Goal: Task Accomplishment & Management: Manage account settings

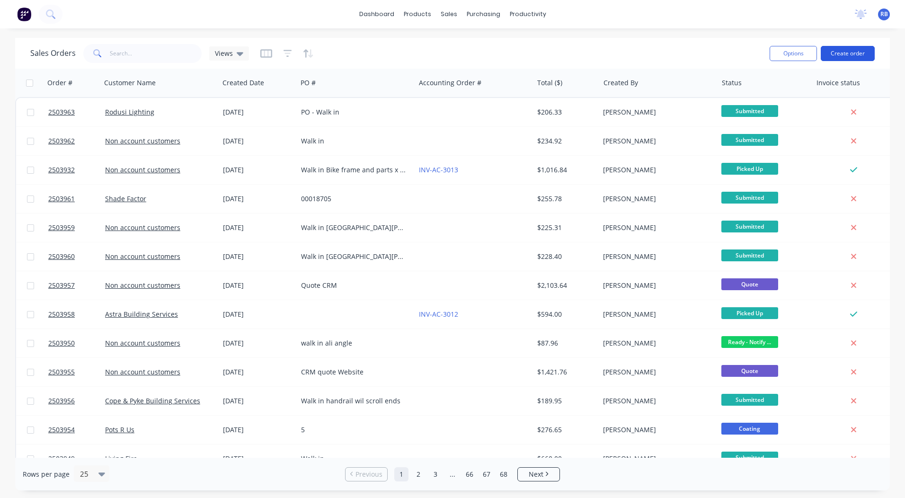
click at [850, 49] on button "Create order" at bounding box center [847, 53] width 54 height 15
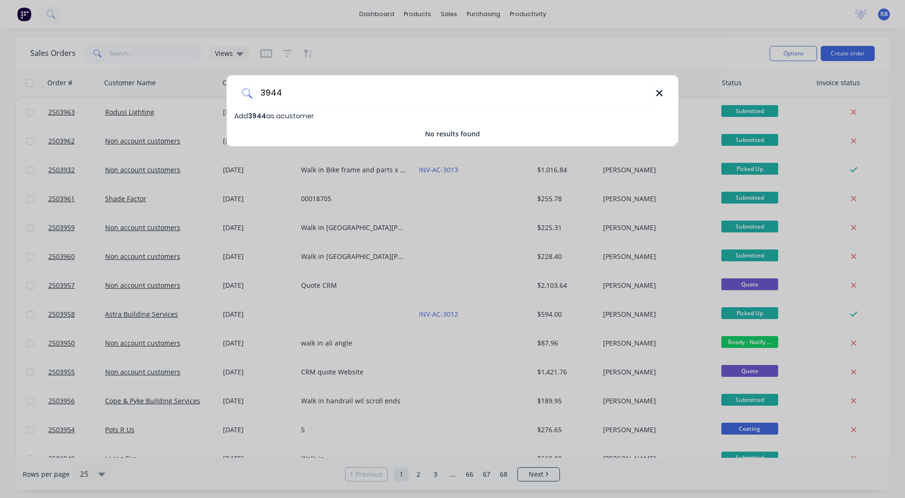
type input "3944"
click at [661, 93] on icon at bounding box center [659, 93] width 8 height 10
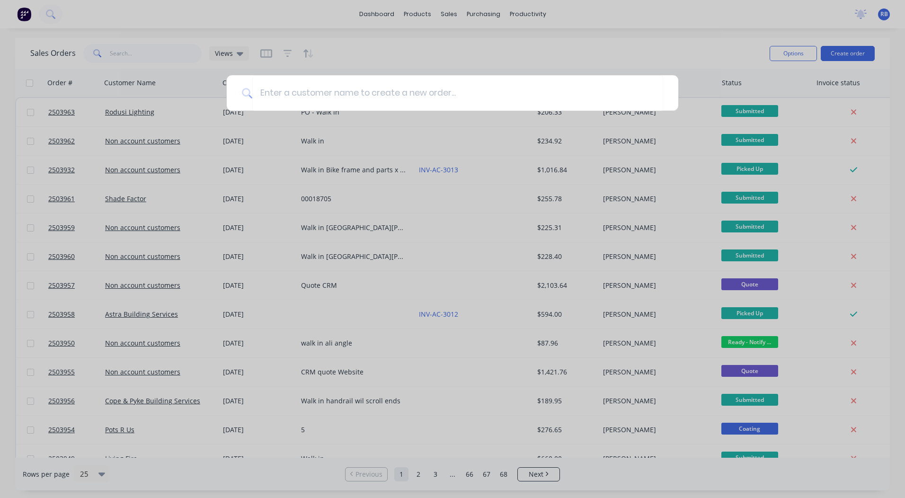
click at [458, 16] on div at bounding box center [452, 249] width 905 height 498
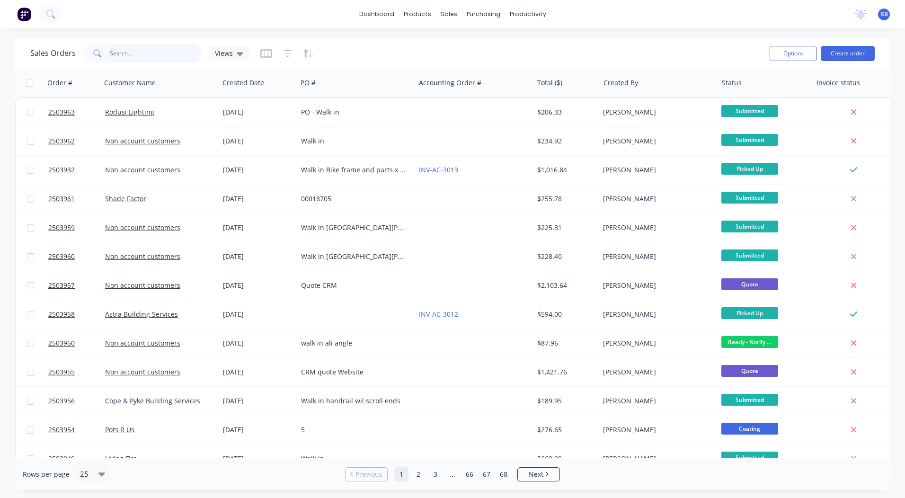
click at [123, 58] on input "text" at bounding box center [156, 53] width 92 height 19
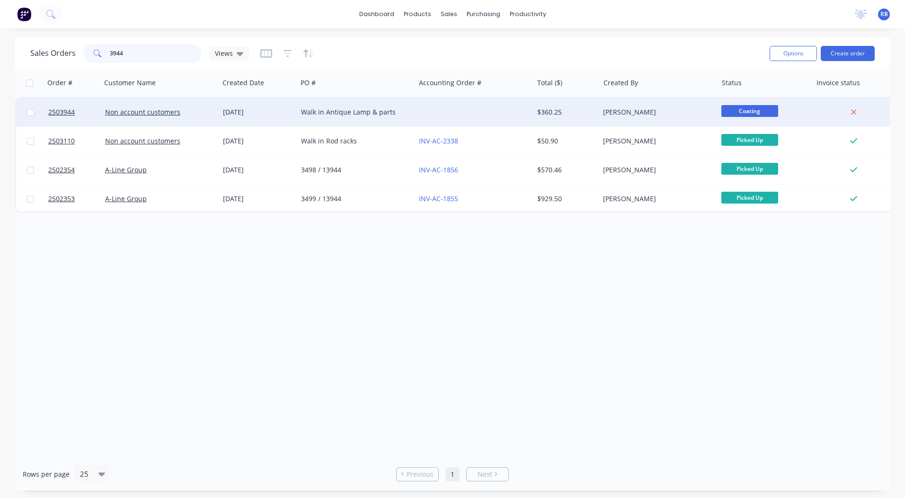
type input "3944"
click at [445, 108] on div at bounding box center [474, 112] width 118 height 28
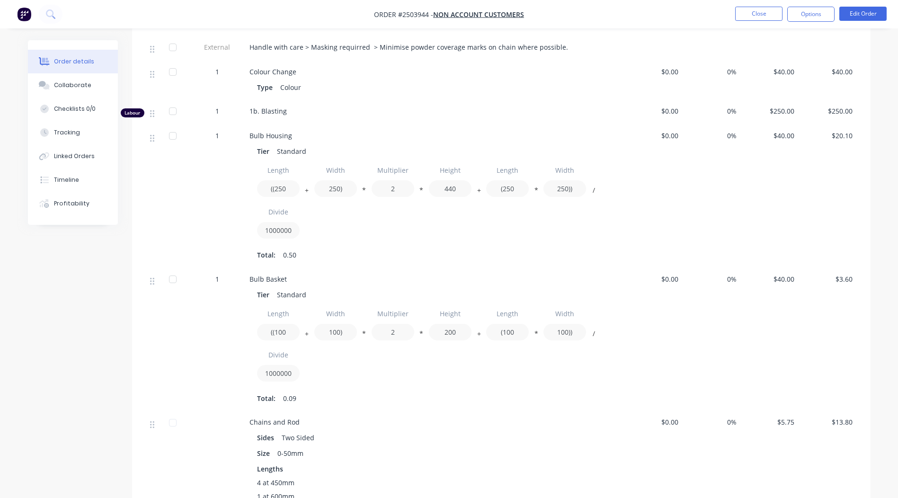
scroll to position [300, 0]
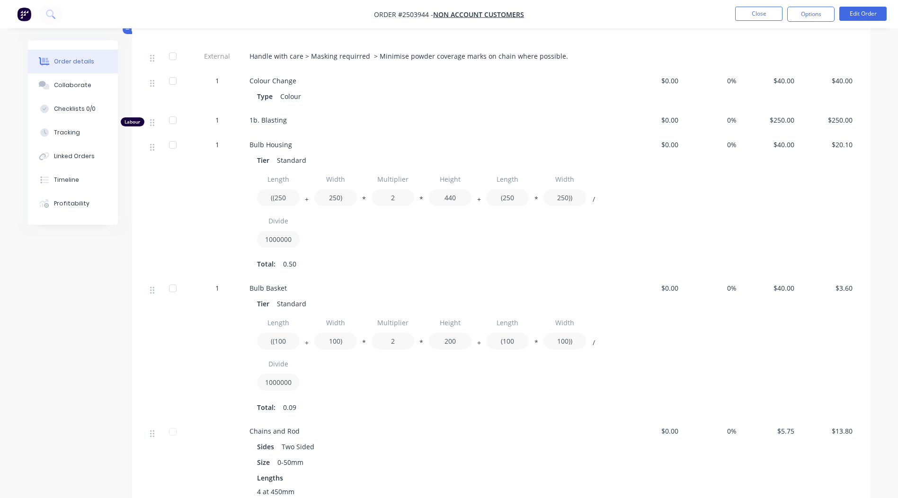
click at [853, 5] on nav "Order #2503944 - Non account customers Close Options Edit Order" at bounding box center [449, 14] width 898 height 28
click at [854, 8] on button "Edit Order" at bounding box center [862, 14] width 47 height 14
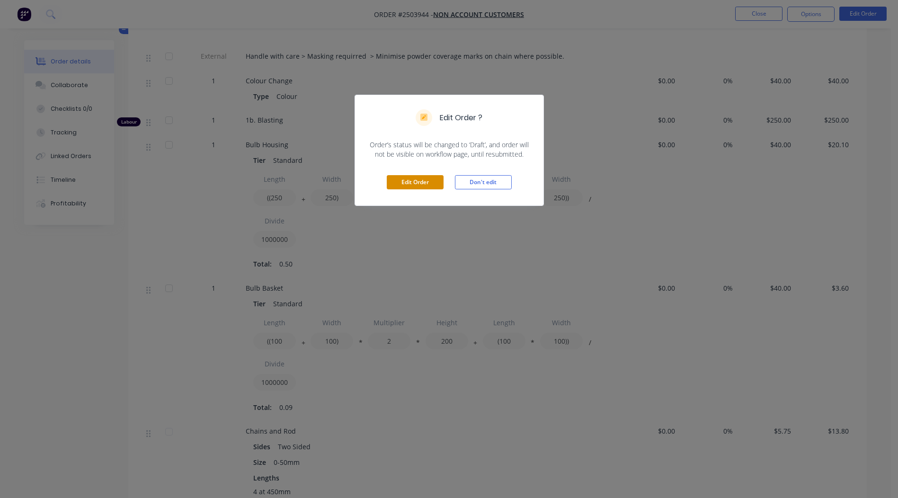
click at [423, 188] on button "Edit Order" at bounding box center [415, 182] width 57 height 14
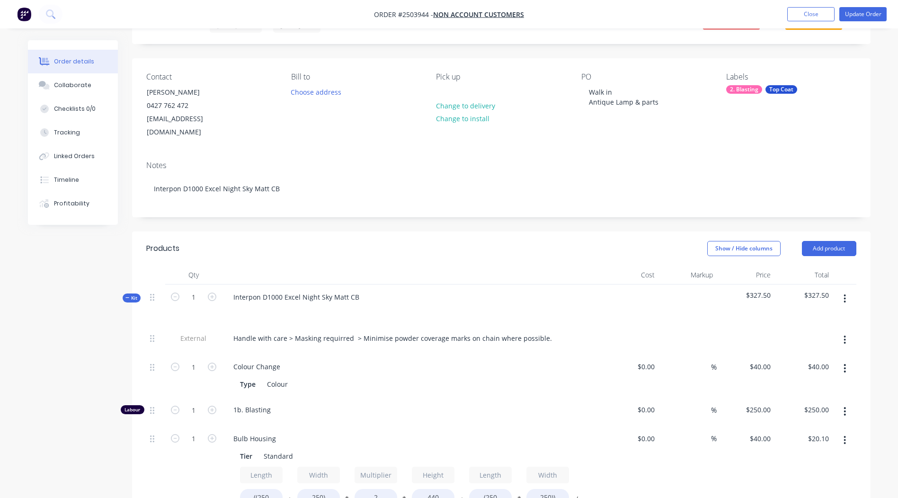
scroll to position [47, 0]
click at [197, 373] on input "1" at bounding box center [193, 366] width 25 height 14
type input "0.333"
click at [582, 191] on div "Notes Interpon D1000 Excel Night Sky Matt CB" at bounding box center [501, 184] width 738 height 63
type input "$83.25"
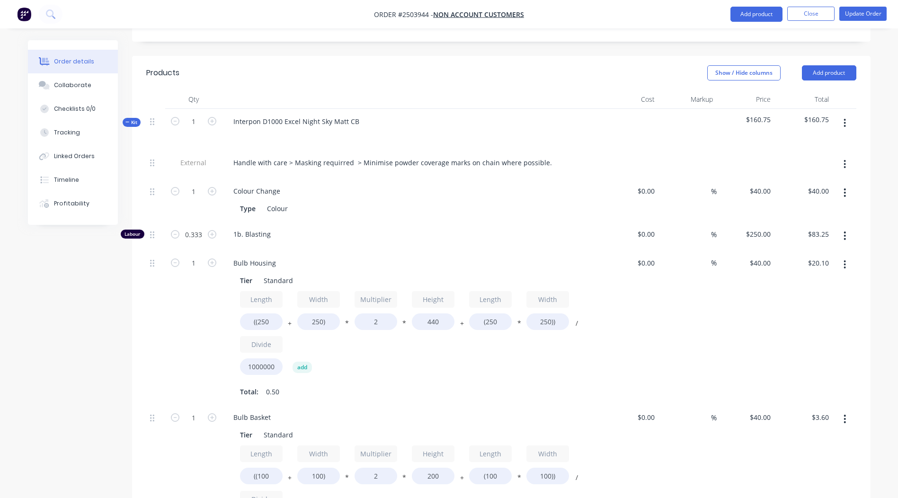
scroll to position [98, 0]
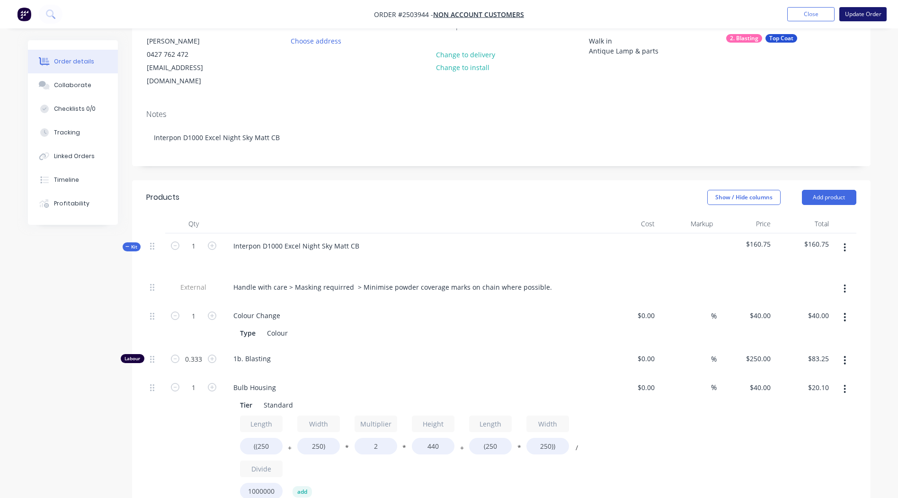
click at [860, 14] on button "Update Order" at bounding box center [862, 14] width 47 height 14
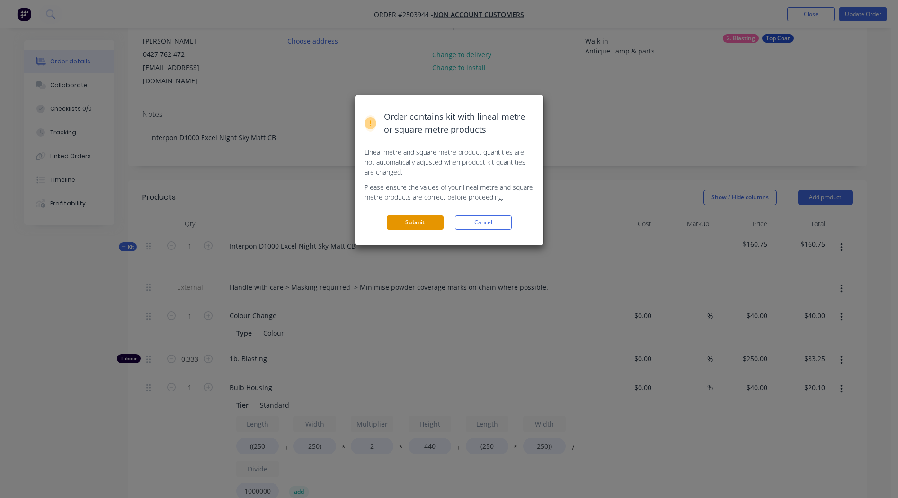
click at [417, 228] on button "Submit" at bounding box center [415, 222] width 57 height 14
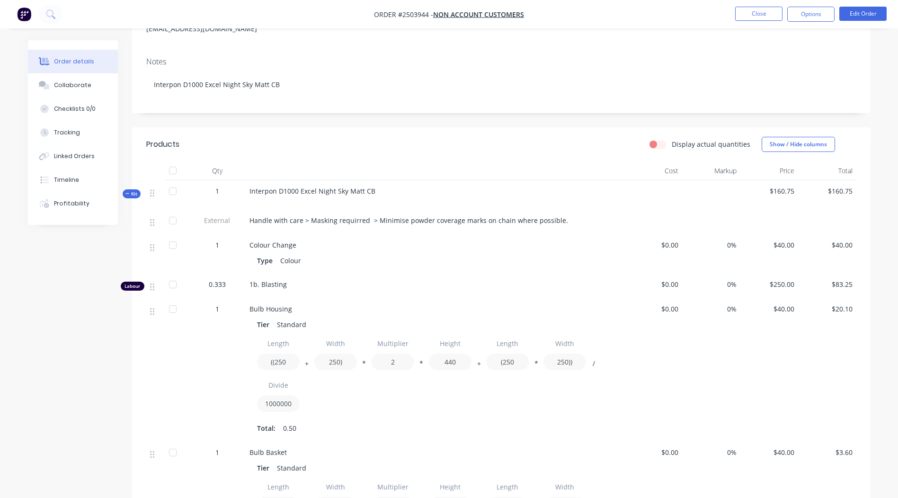
scroll to position [27, 0]
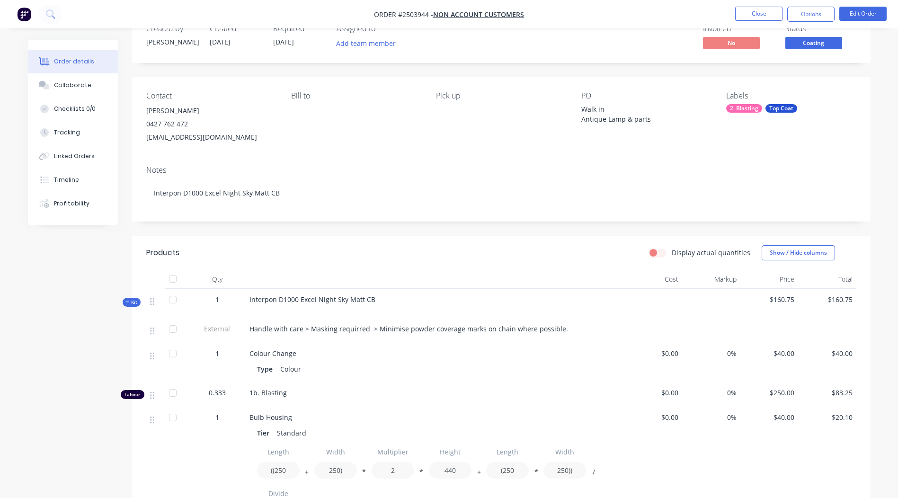
click at [803, 47] on span "Coating" at bounding box center [813, 43] width 57 height 12
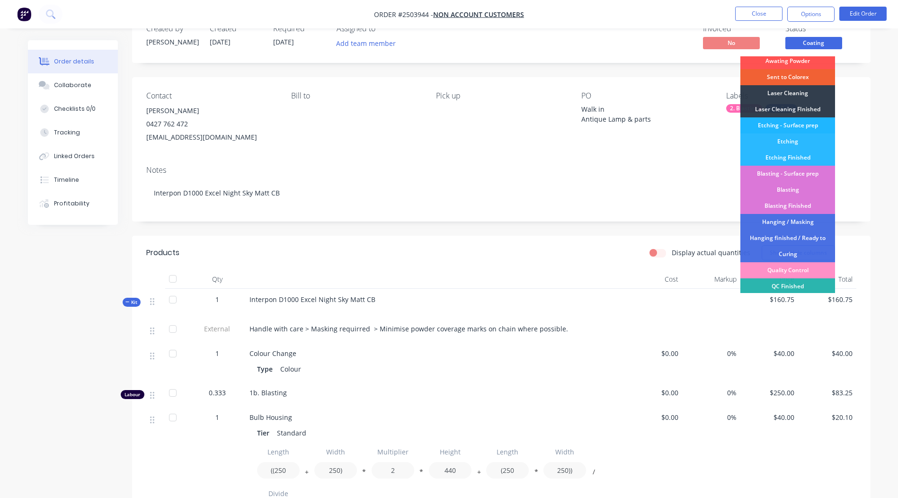
scroll to position [202, 0]
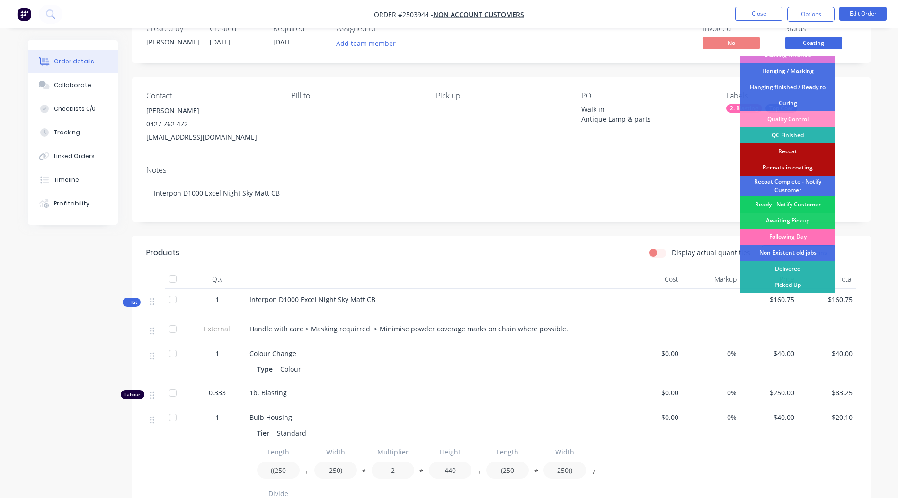
click at [795, 205] on div "Ready - Notify Customer" at bounding box center [787, 204] width 95 height 16
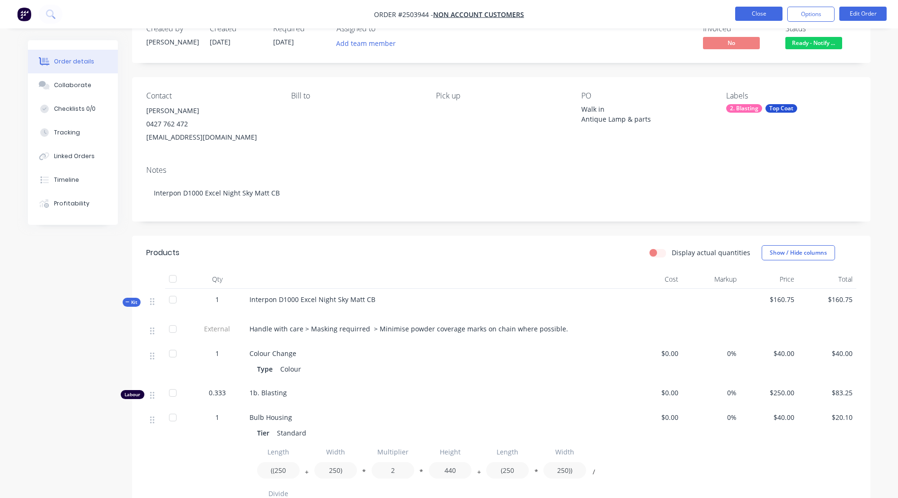
click at [763, 17] on button "Close" at bounding box center [758, 14] width 47 height 14
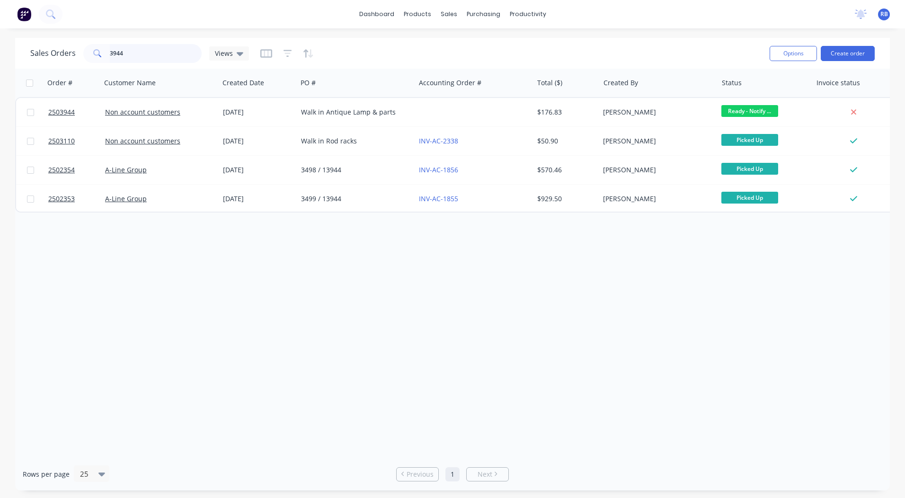
drag, startPoint x: 13, startPoint y: 90, endPoint x: 0, endPoint y: 86, distance: 13.5
click at [0, 88] on html "dashboard products sales purchasing productivity dashboard products Product Cat…" at bounding box center [452, 249] width 905 height 498
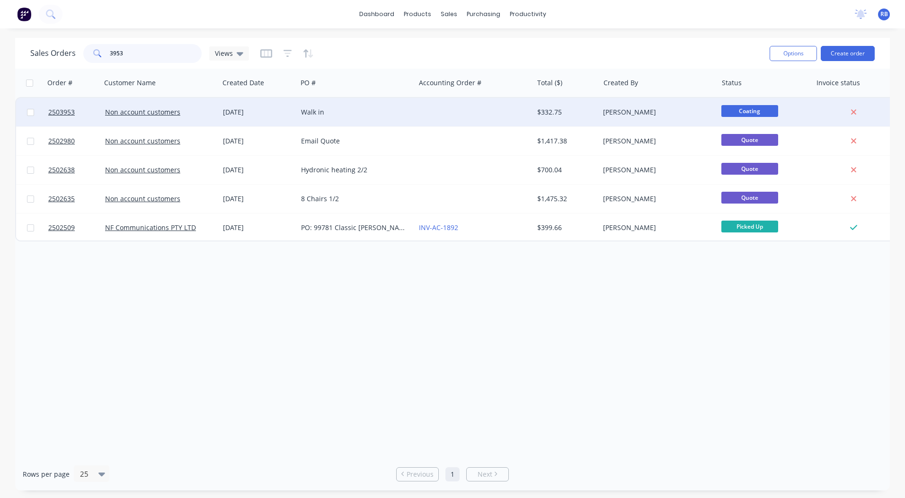
type input "3953"
click at [596, 112] on div "$332.75" at bounding box center [566, 112] width 66 height 28
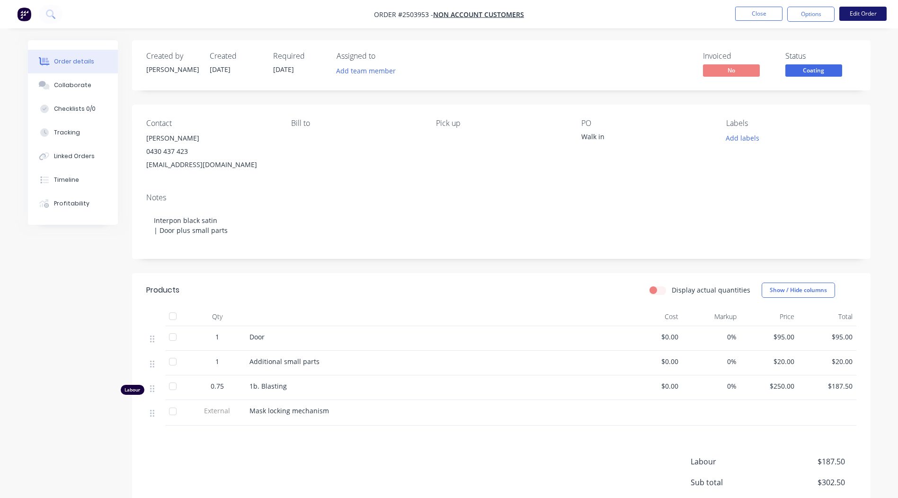
click at [858, 11] on button "Edit Order" at bounding box center [862, 14] width 47 height 14
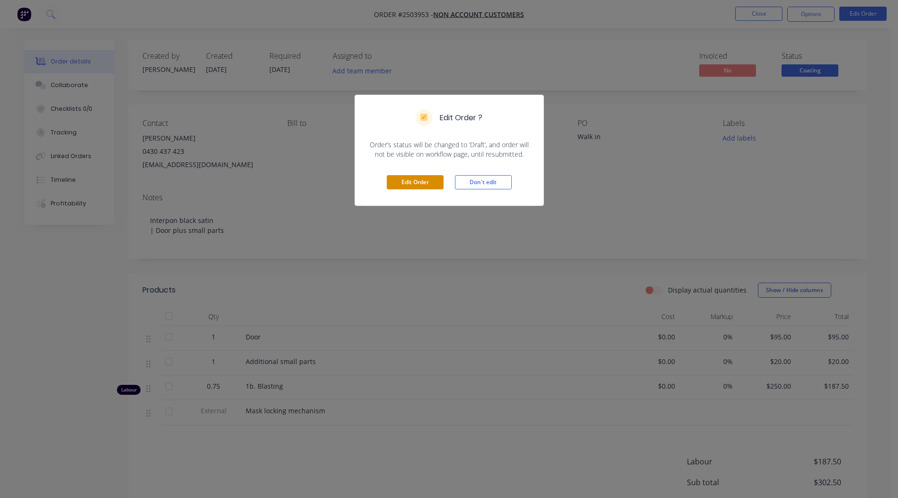
click at [418, 185] on button "Edit Order" at bounding box center [415, 182] width 57 height 14
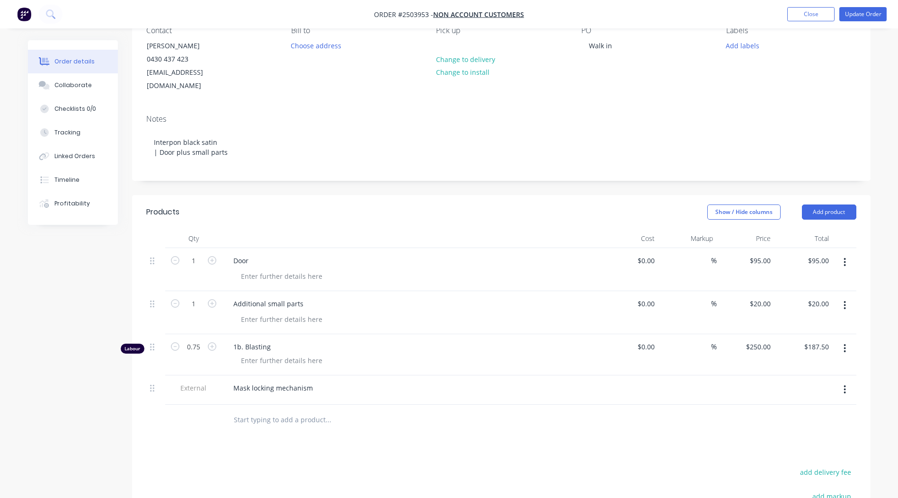
scroll to position [237, 0]
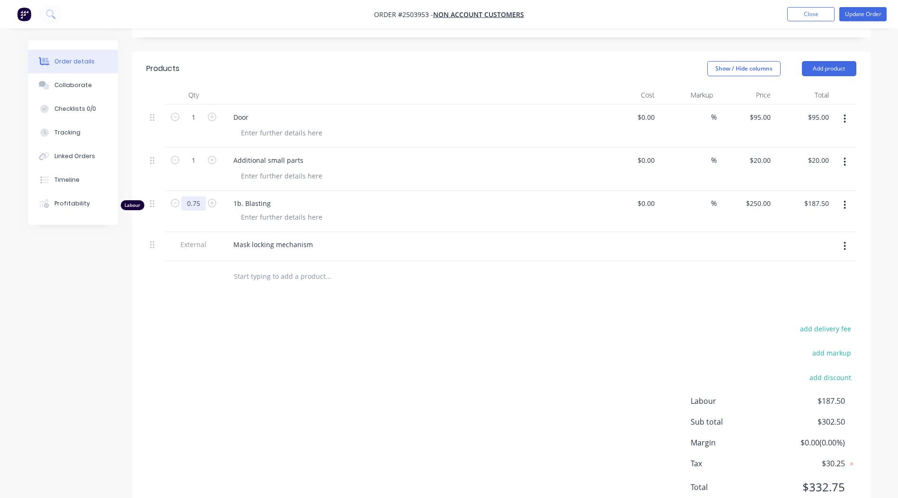
click at [198, 124] on input "0.75" at bounding box center [193, 117] width 25 height 14
type input "0.333"
type input "$83.25"
click at [586, 359] on div "add delivery fee add markup add discount Labour $187.50 Sub total $302.50 Margi…" at bounding box center [501, 413] width 710 height 183
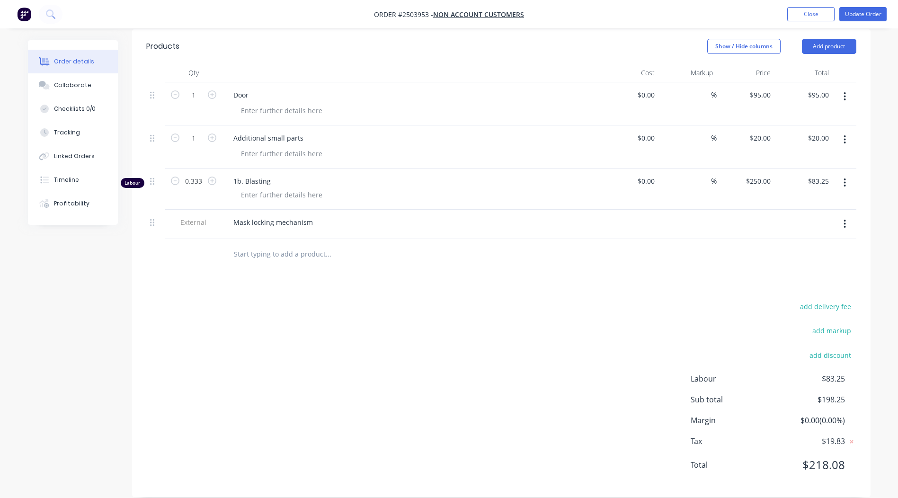
scroll to position [40, 0]
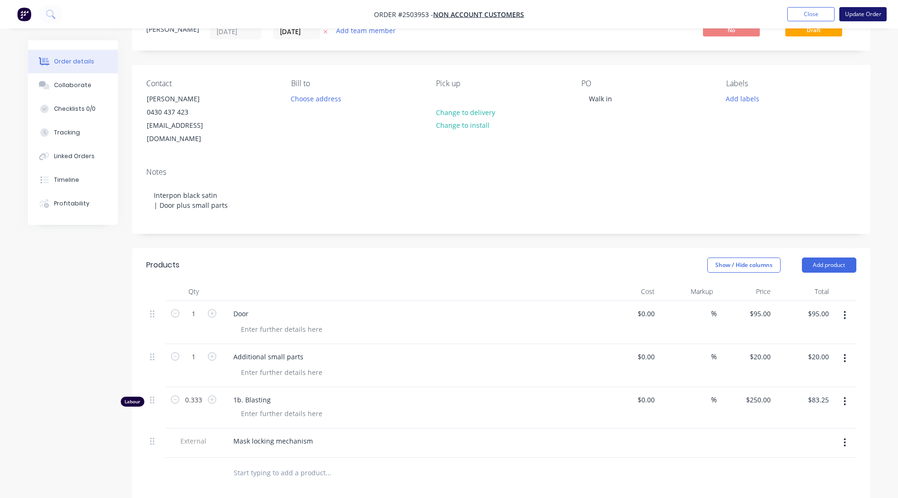
click at [861, 19] on button "Update Order" at bounding box center [862, 14] width 47 height 14
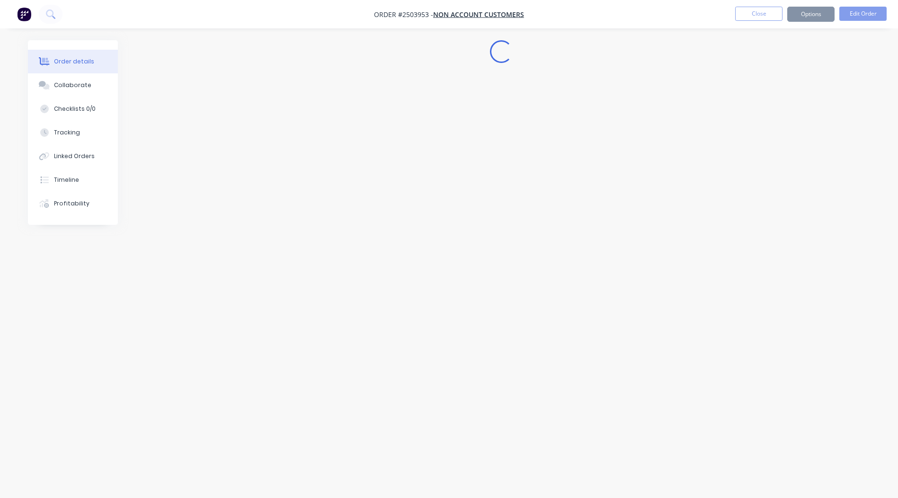
scroll to position [0, 0]
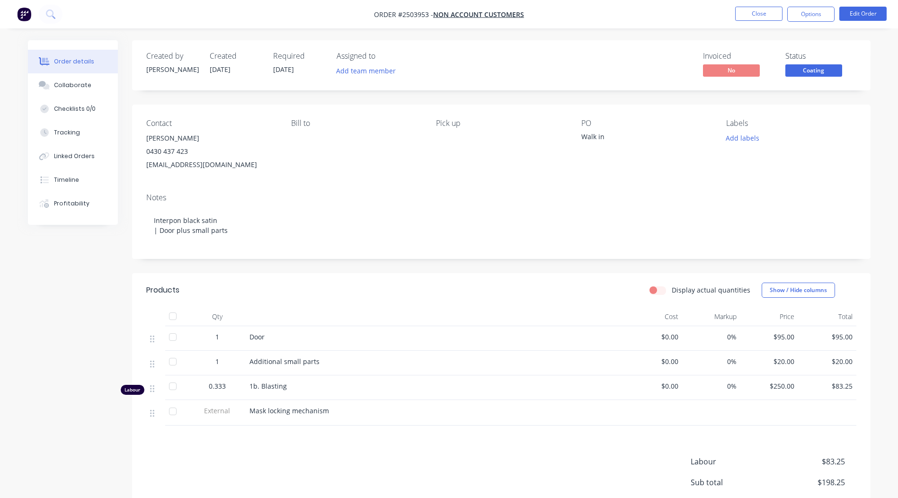
drag, startPoint x: 817, startPoint y: 54, endPoint x: 817, endPoint y: 61, distance: 6.2
click at [817, 55] on div "Status" at bounding box center [820, 56] width 71 height 9
click at [815, 77] on button "Coating" at bounding box center [813, 71] width 57 height 14
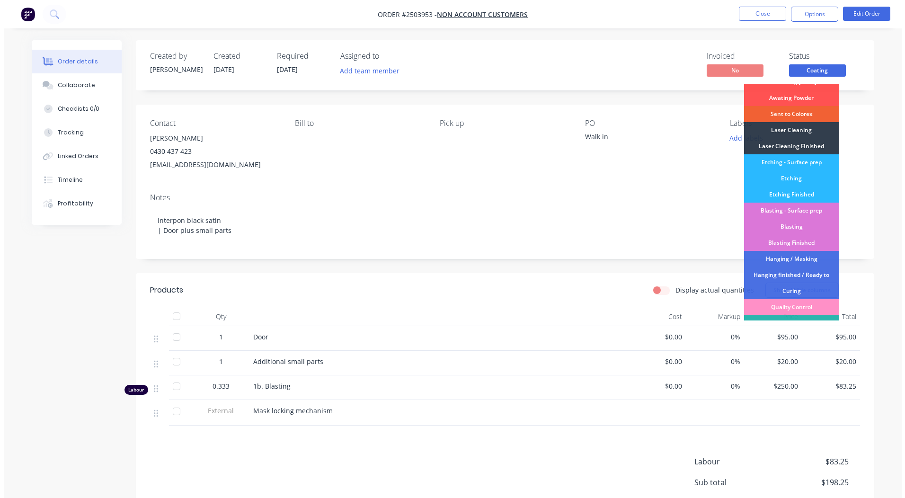
scroll to position [202, 0]
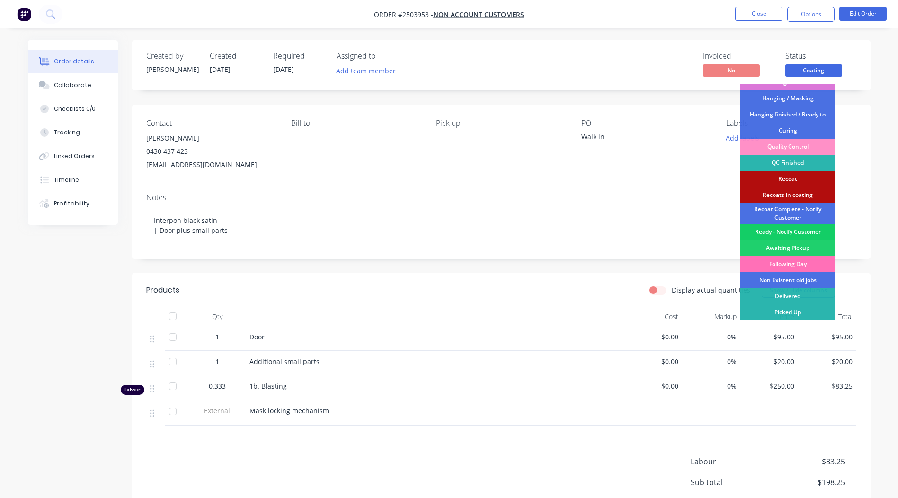
click at [792, 232] on div "Ready - Notify Customer" at bounding box center [787, 232] width 95 height 16
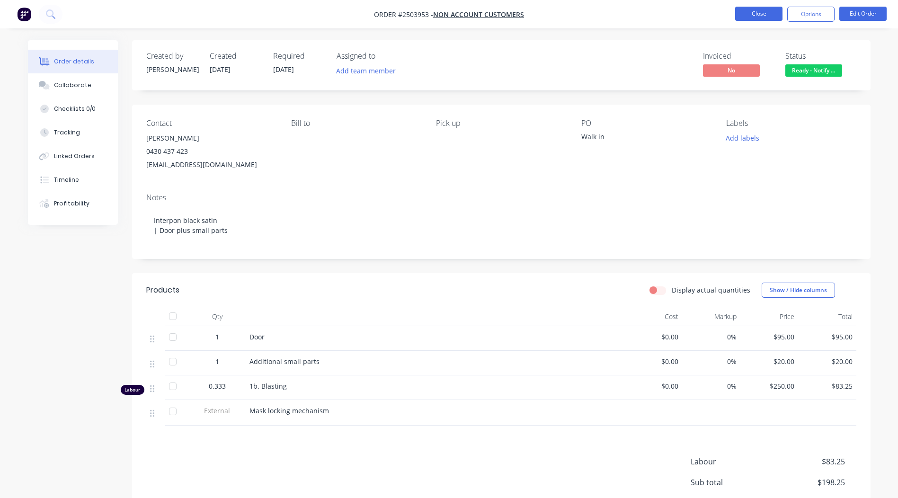
click at [764, 16] on button "Close" at bounding box center [758, 14] width 47 height 14
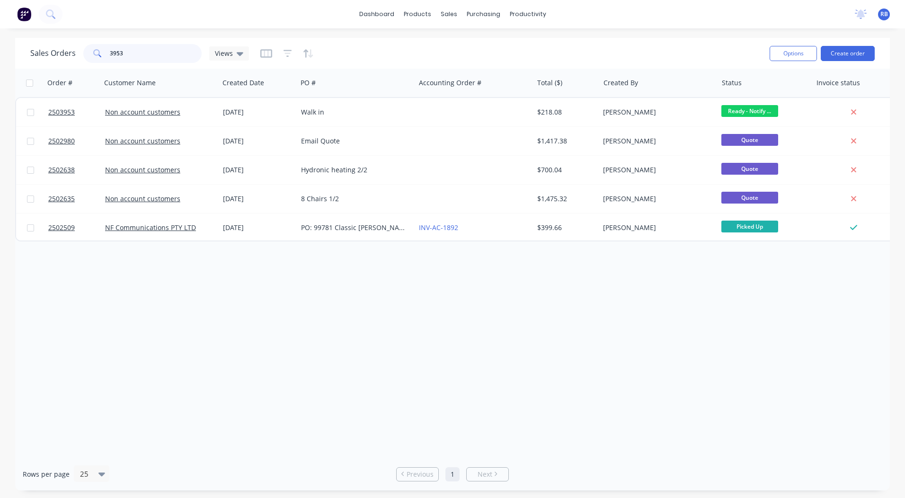
drag, startPoint x: 60, startPoint y: 62, endPoint x: 0, endPoint y: 67, distance: 60.3
click at [0, 62] on html "dashboard products sales purchasing productivity dashboard products Product Cat…" at bounding box center [452, 249] width 905 height 498
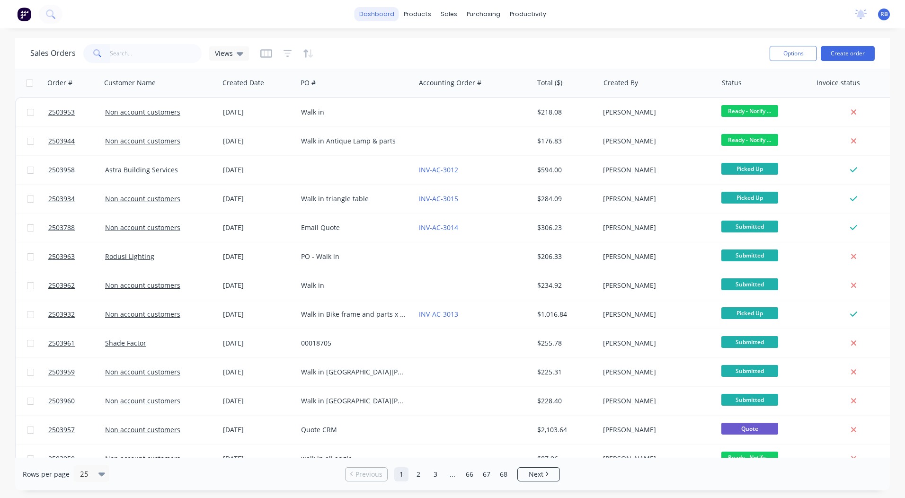
click at [370, 12] on link "dashboard" at bounding box center [376, 14] width 44 height 14
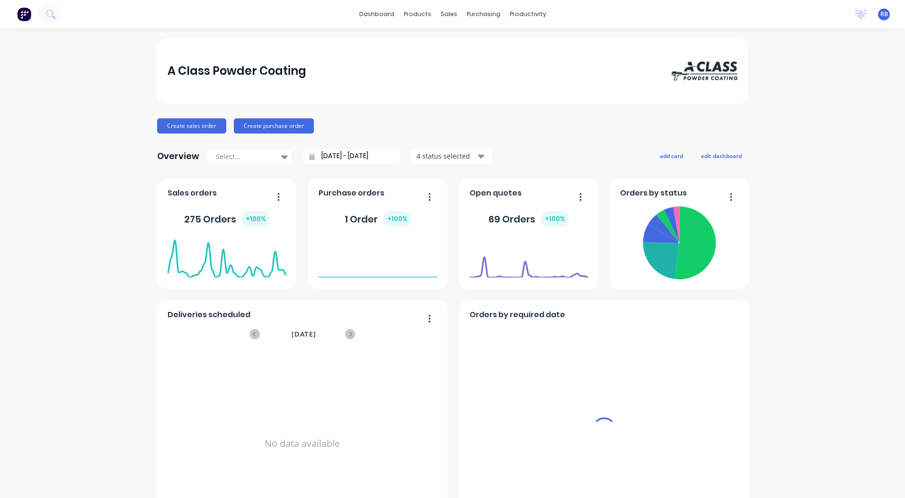
click at [257, 352] on div "No data available" at bounding box center [302, 444] width 270 height 184
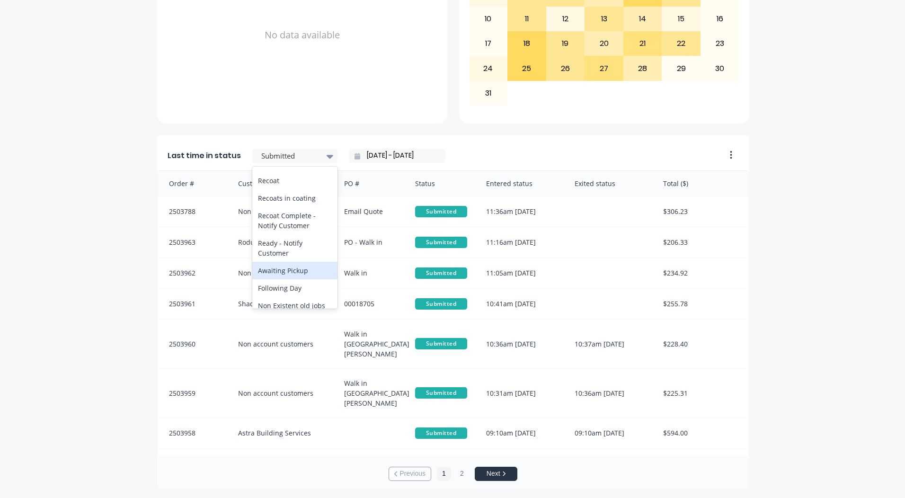
scroll to position [492, 0]
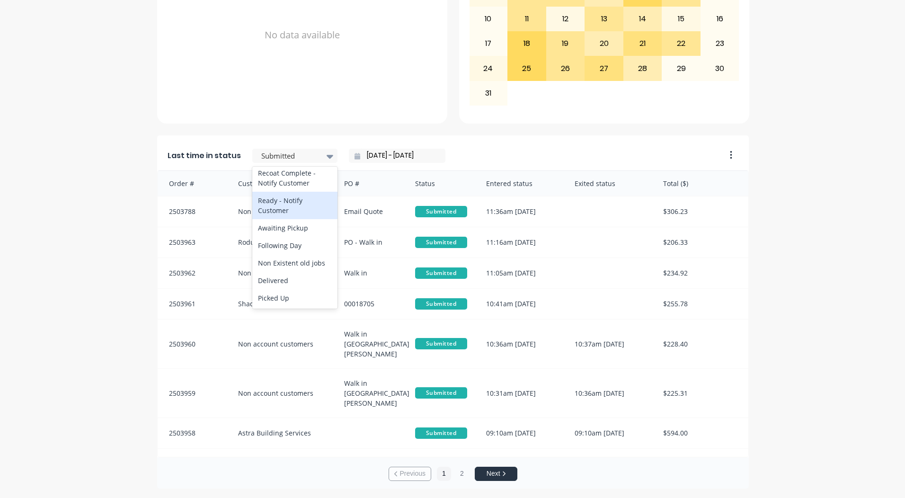
click at [278, 203] on div "Ready - Notify Customer" at bounding box center [294, 205] width 85 height 27
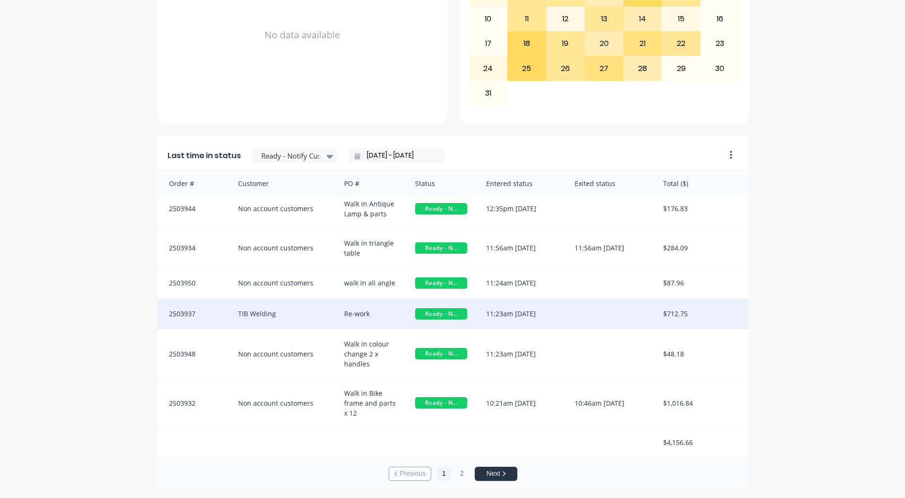
scroll to position [2, 0]
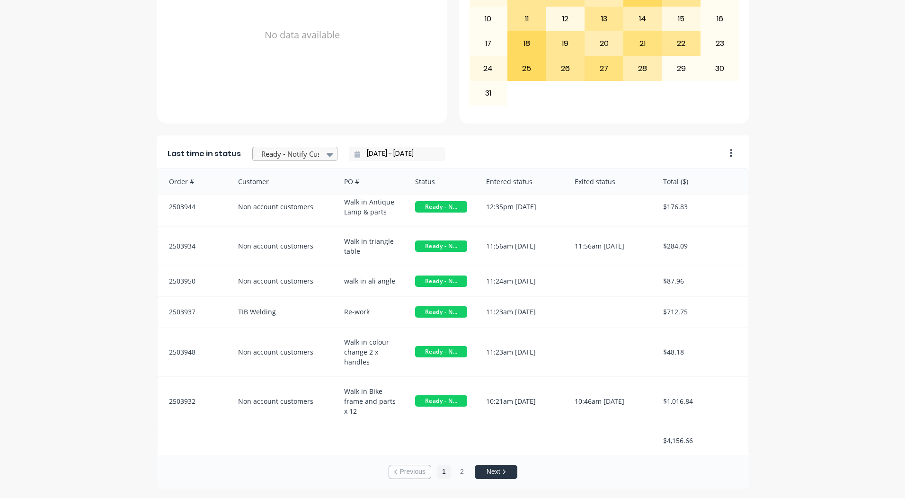
click at [323, 156] on div at bounding box center [330, 154] width 14 height 16
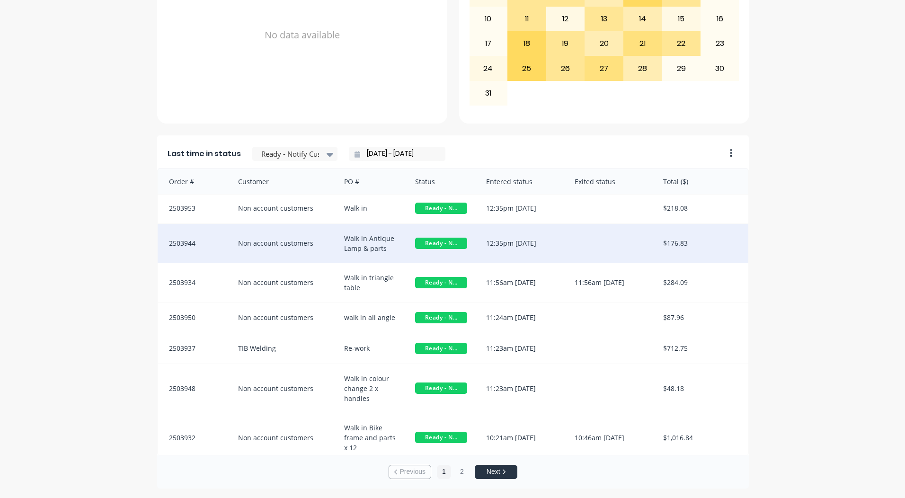
scroll to position [0, 0]
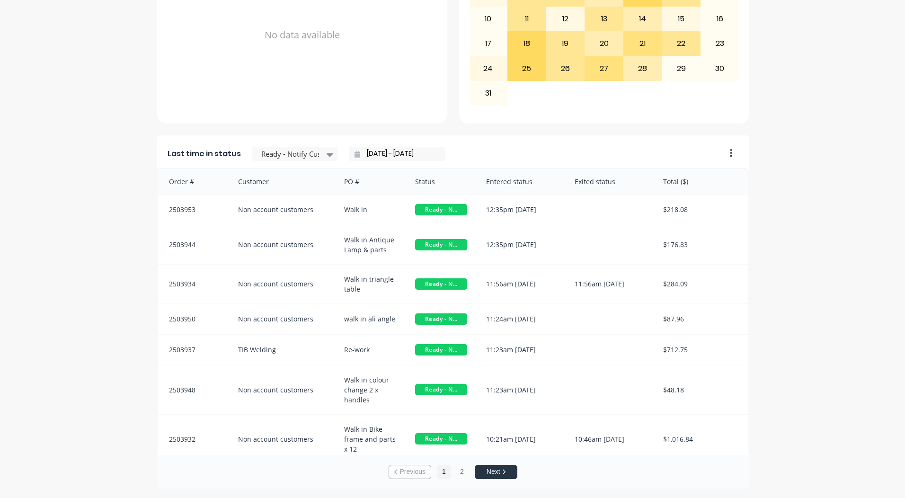
click at [839, 280] on div "A Class Powder Coating Create sales order Create purchase order Overview Select…" at bounding box center [452, 59] width 905 height 859
click at [308, 155] on div at bounding box center [290, 154] width 60 height 12
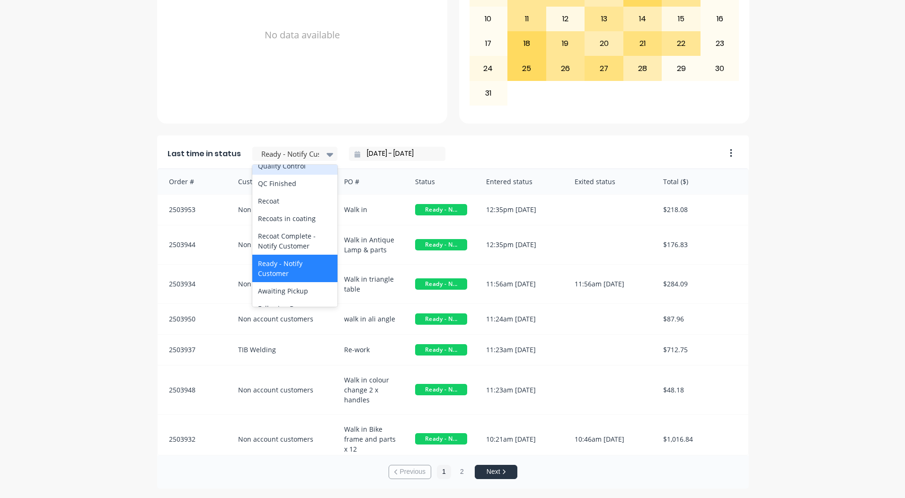
scroll to position [350, 0]
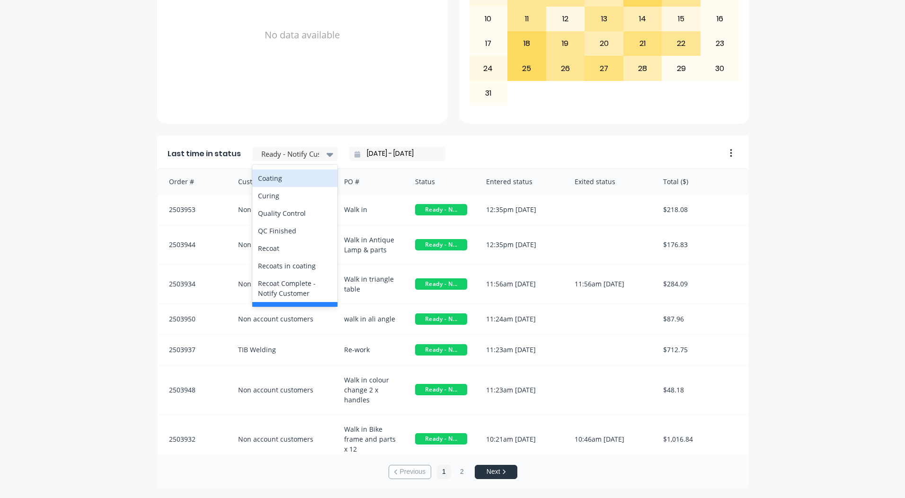
click at [276, 187] on div "Coating" at bounding box center [294, 178] width 85 height 18
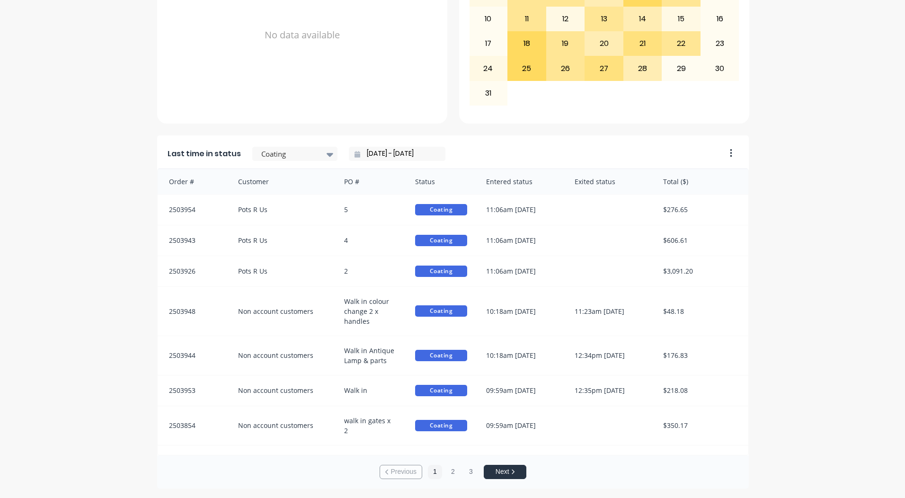
drag, startPoint x: 808, startPoint y: 234, endPoint x: 819, endPoint y: 194, distance: 41.5
click at [819, 194] on div "A Class Powder Coating Create sales order Create purchase order Overview Select…" at bounding box center [452, 59] width 905 height 859
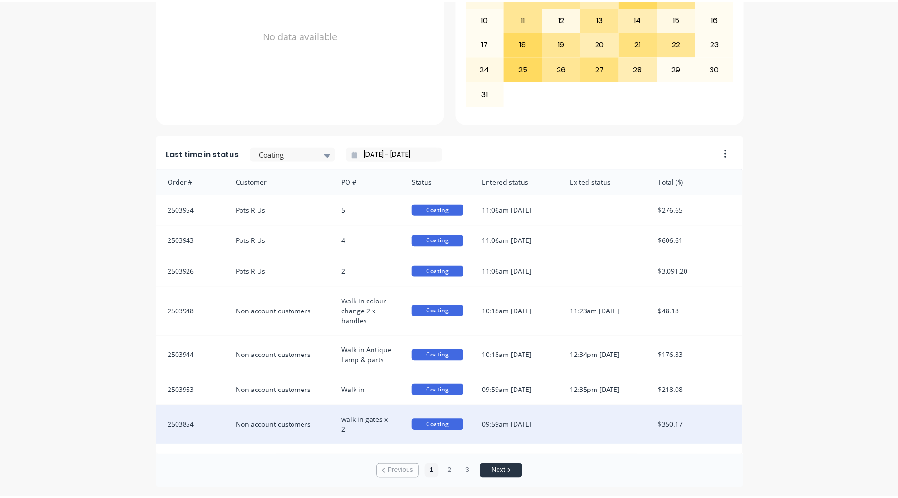
scroll to position [11, 0]
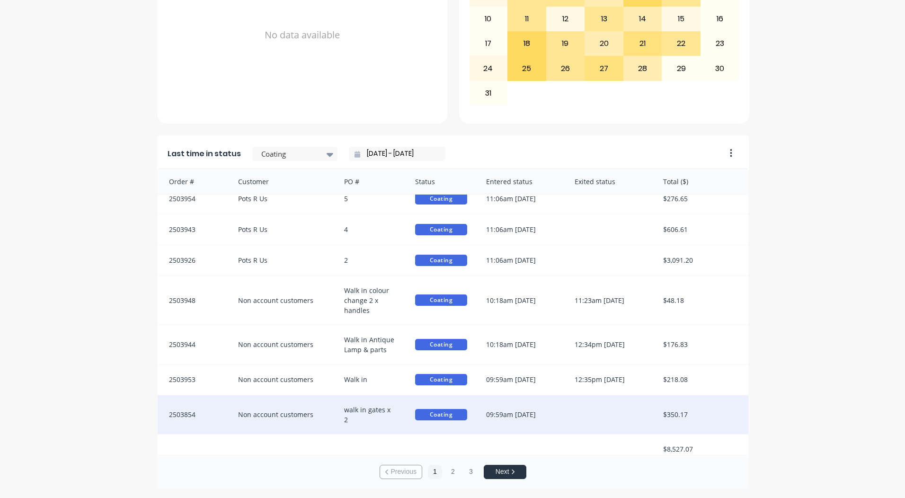
click at [527, 405] on div "09:59am [DATE]" at bounding box center [520, 414] width 88 height 39
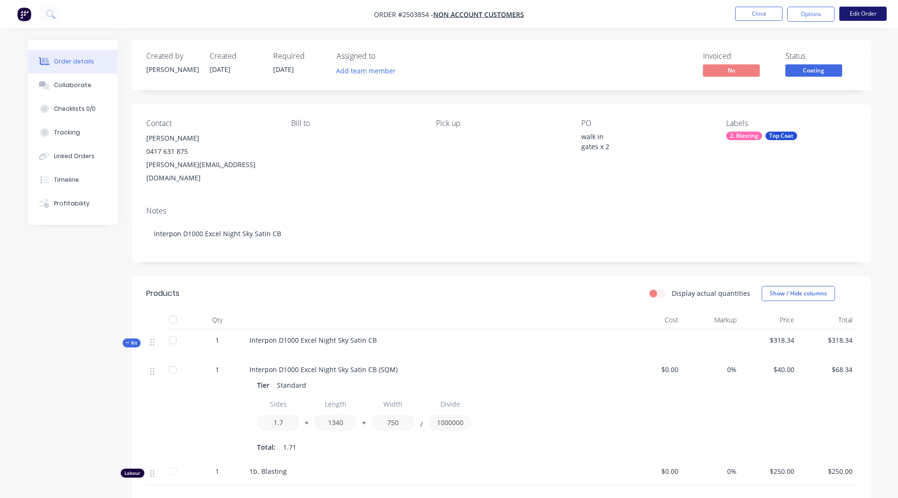
click at [859, 12] on button "Edit Order" at bounding box center [862, 14] width 47 height 14
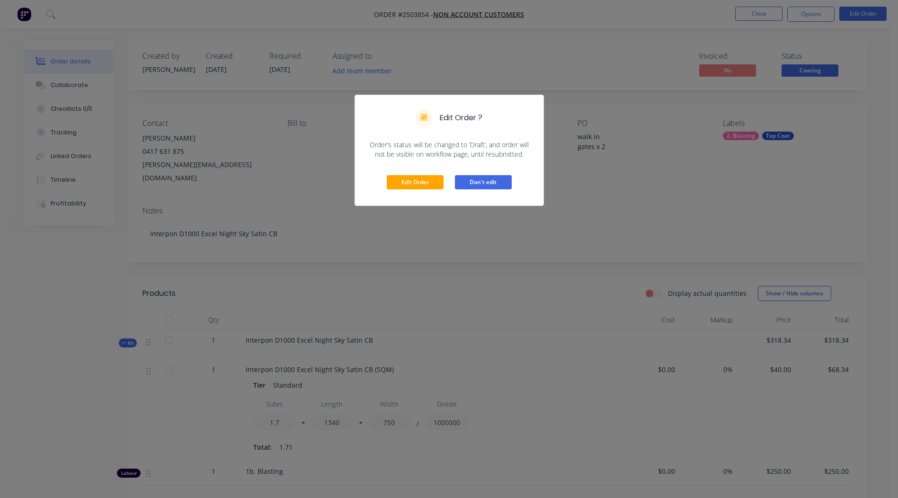
click at [486, 176] on button "Don't edit" at bounding box center [483, 182] width 57 height 14
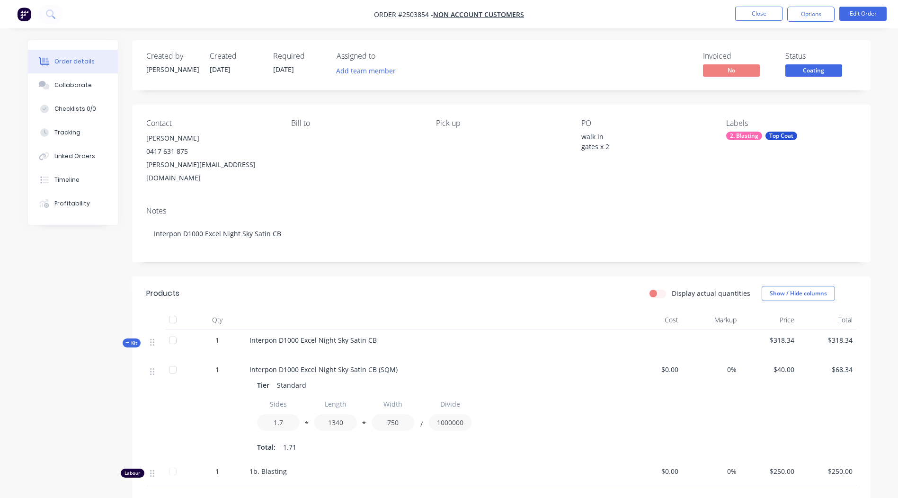
click at [812, 67] on span "Coating" at bounding box center [813, 70] width 57 height 12
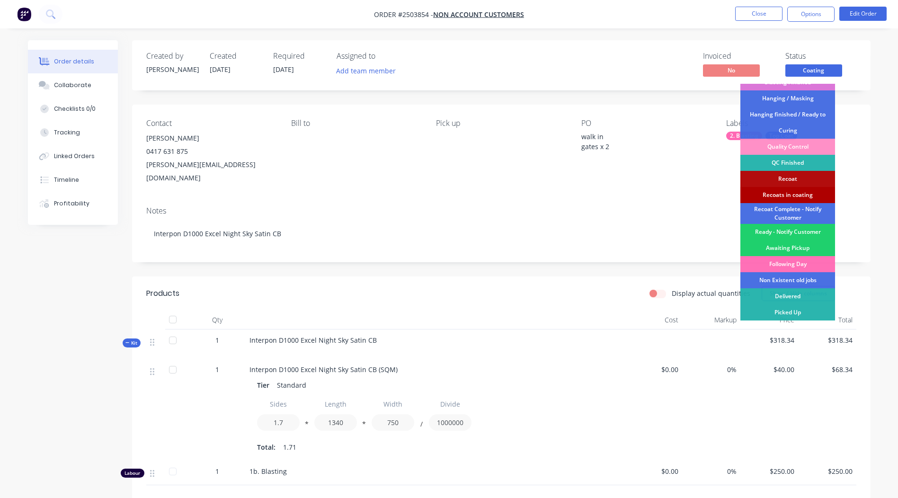
scroll to position [47, 0]
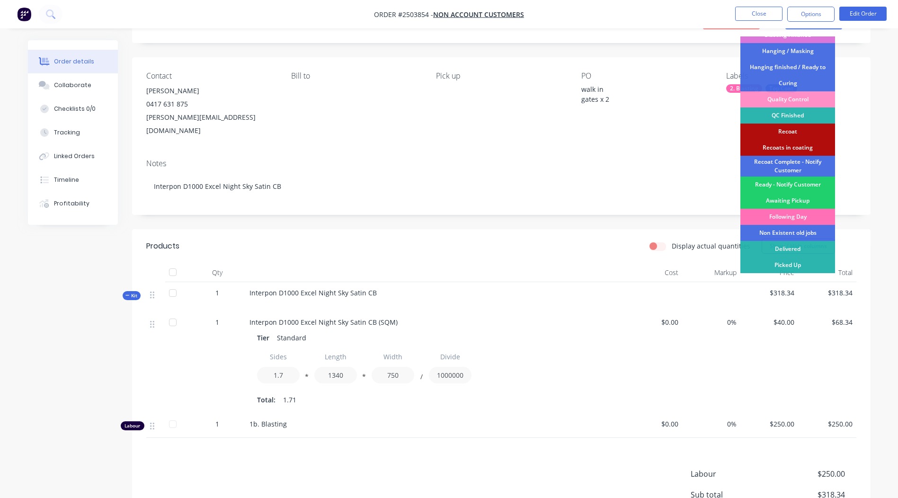
click at [475, 151] on div "Notes Interpon D1000 Excel Night Sky Satin CB" at bounding box center [501, 182] width 738 height 63
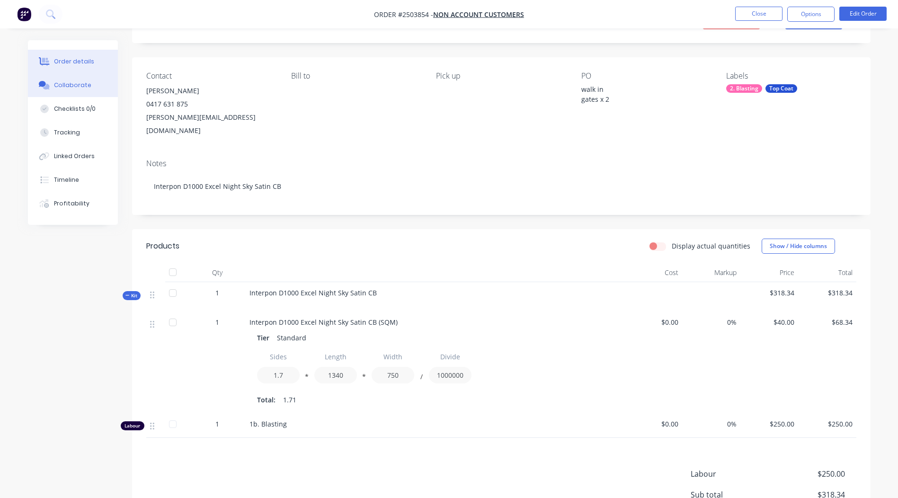
click at [66, 85] on div "Collaborate" at bounding box center [72, 85] width 37 height 9
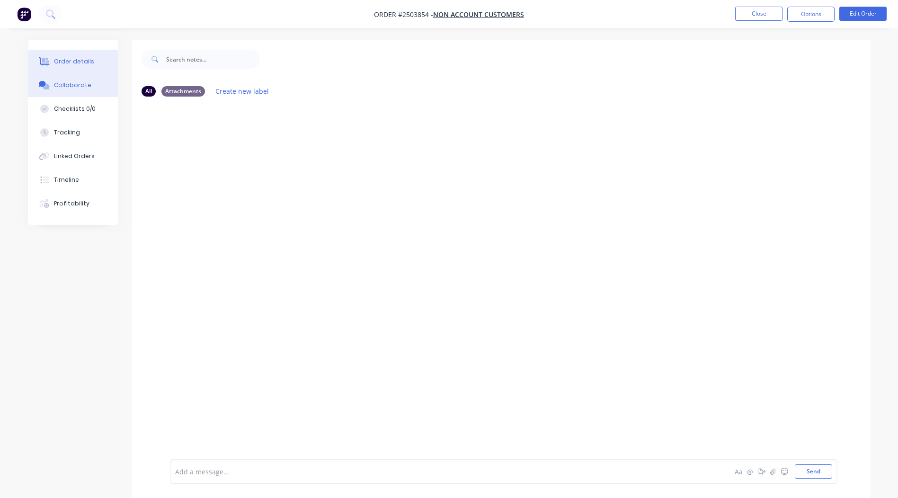
click at [104, 63] on button "Order details" at bounding box center [73, 62] width 90 height 24
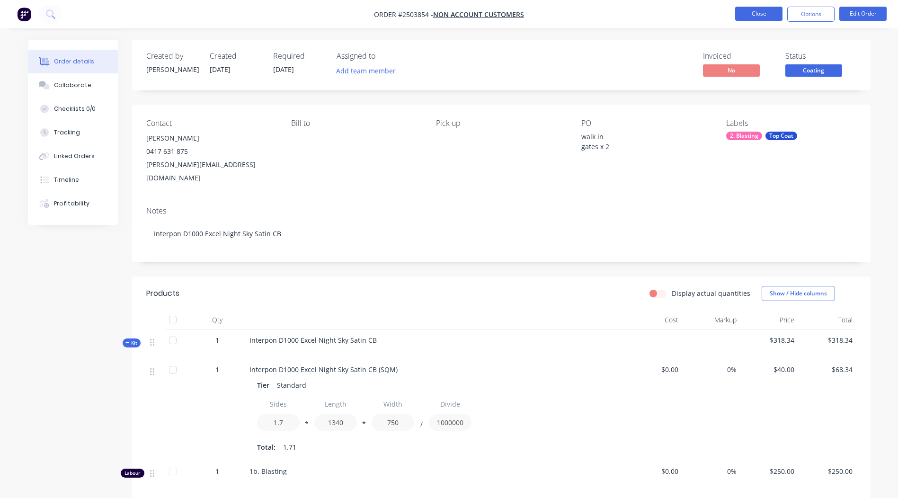
click at [754, 7] on button "Close" at bounding box center [758, 14] width 47 height 14
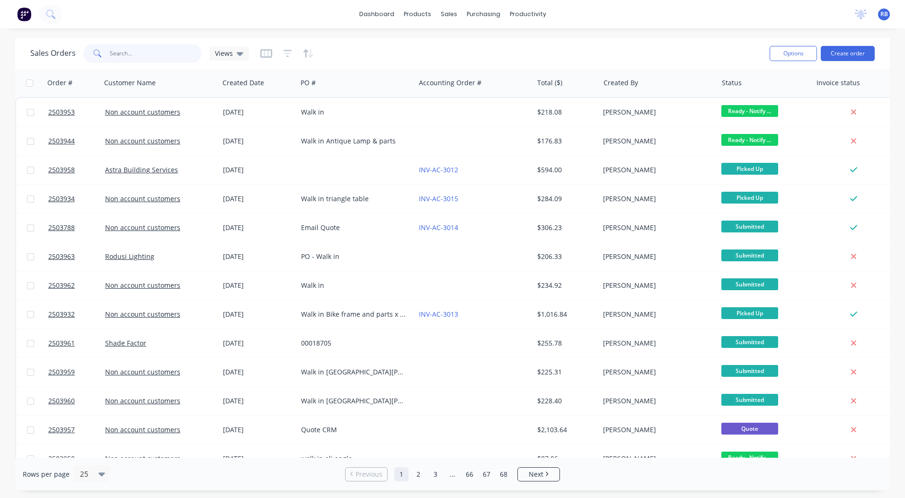
click at [130, 49] on input "text" at bounding box center [156, 53] width 92 height 19
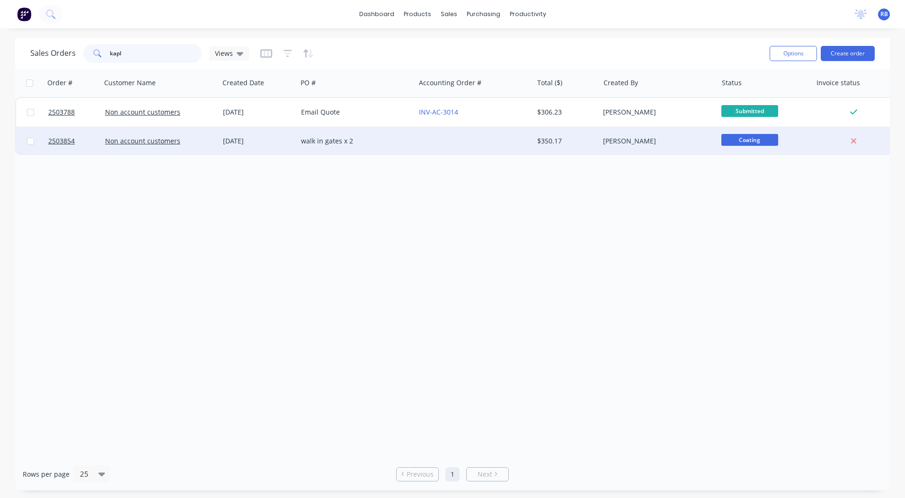
type input "kapl"
click at [402, 135] on div "walk in gates x 2" at bounding box center [356, 141] width 118 height 28
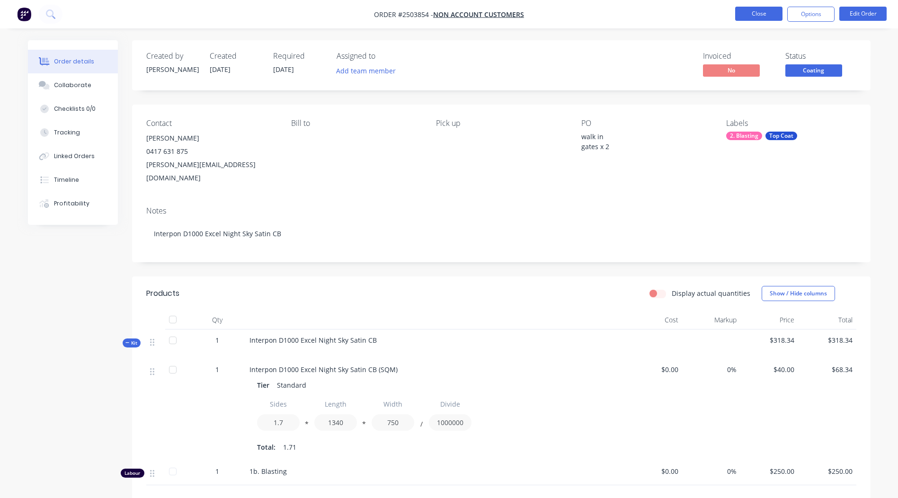
click at [765, 12] on button "Close" at bounding box center [758, 14] width 47 height 14
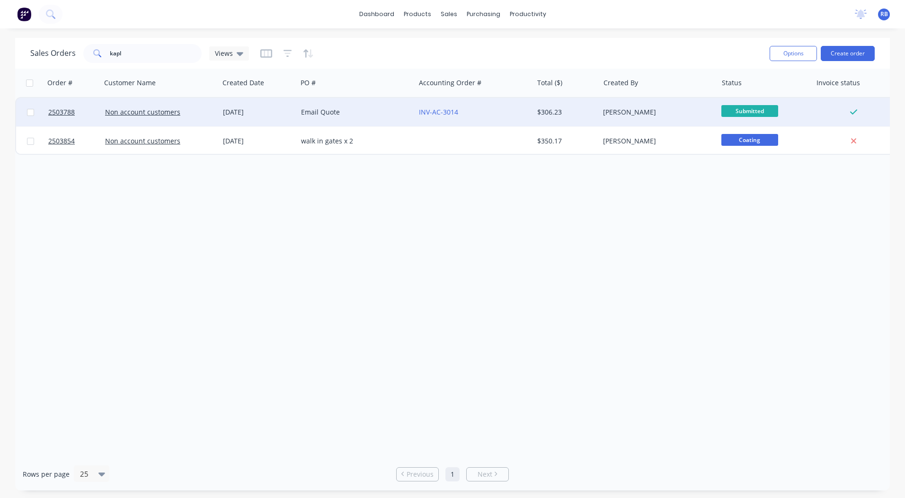
click at [519, 116] on div "INV-AC-3014" at bounding box center [471, 111] width 105 height 9
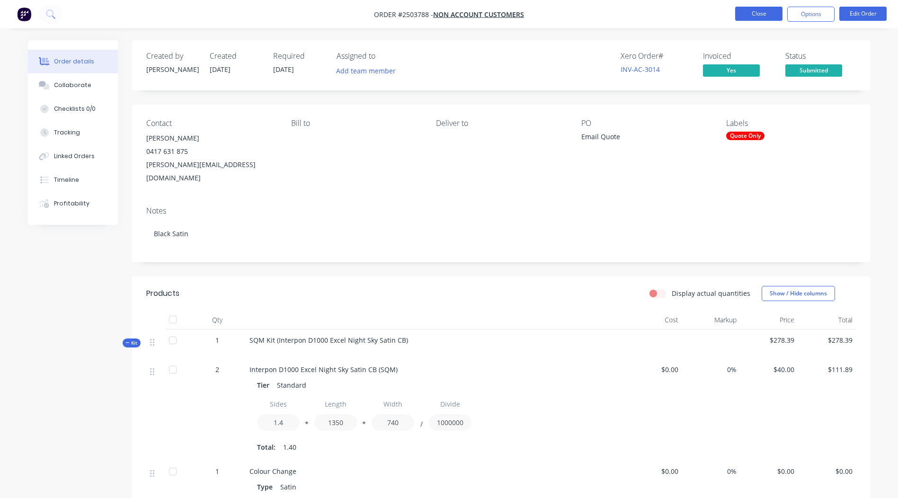
click at [764, 10] on button "Close" at bounding box center [758, 14] width 47 height 14
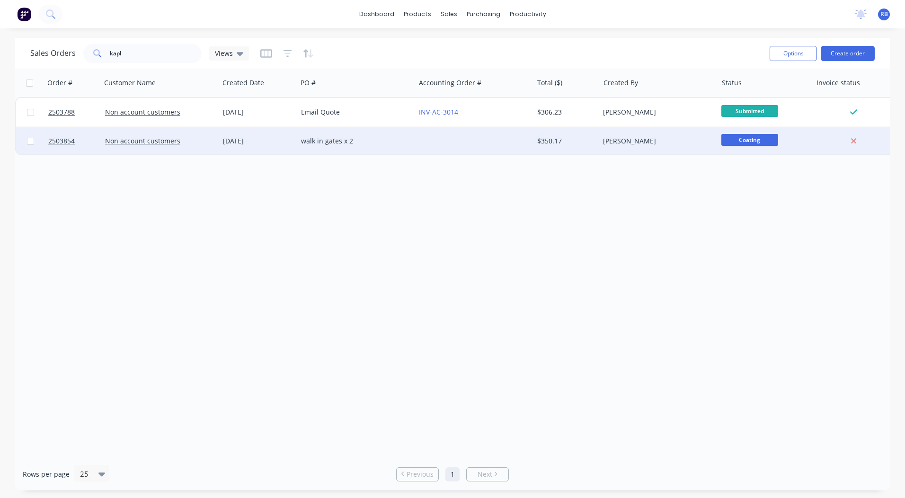
click at [652, 130] on div "[PERSON_NAME]" at bounding box center [658, 141] width 118 height 28
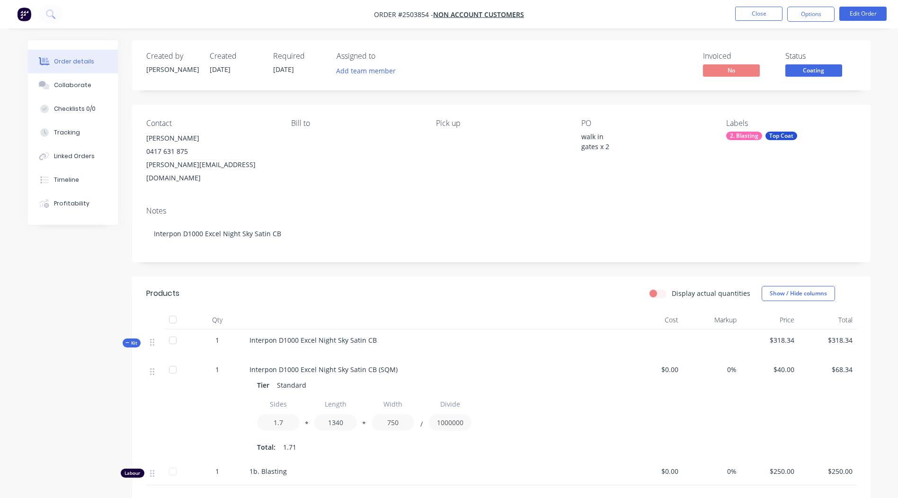
click at [801, 75] on span "Coating" at bounding box center [813, 70] width 57 height 12
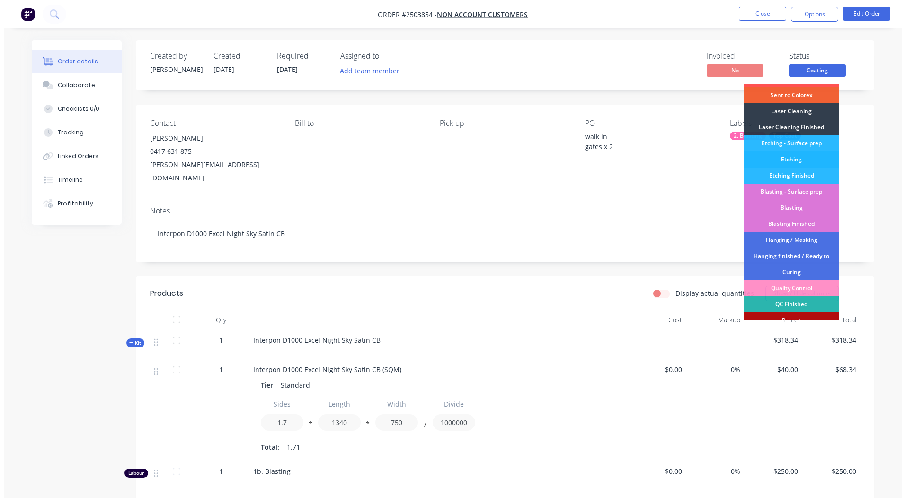
scroll to position [202, 0]
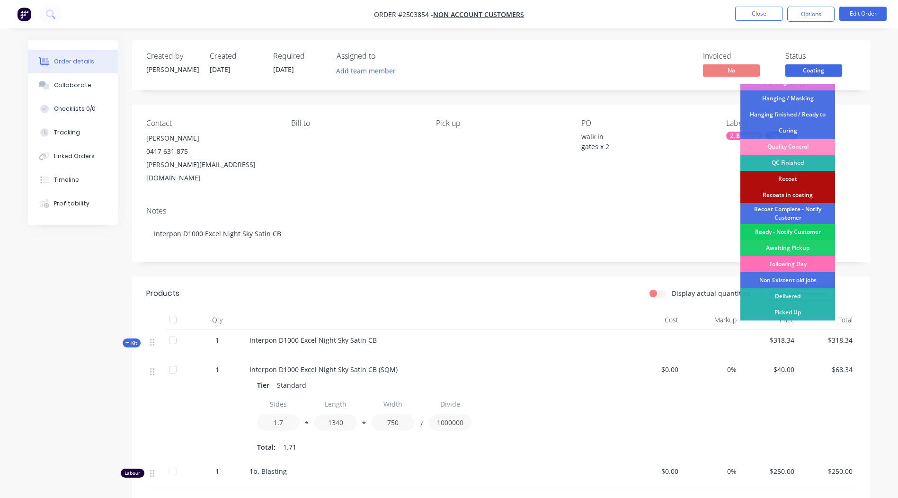
click at [786, 231] on div "Ready - Notify Customer" at bounding box center [787, 232] width 95 height 16
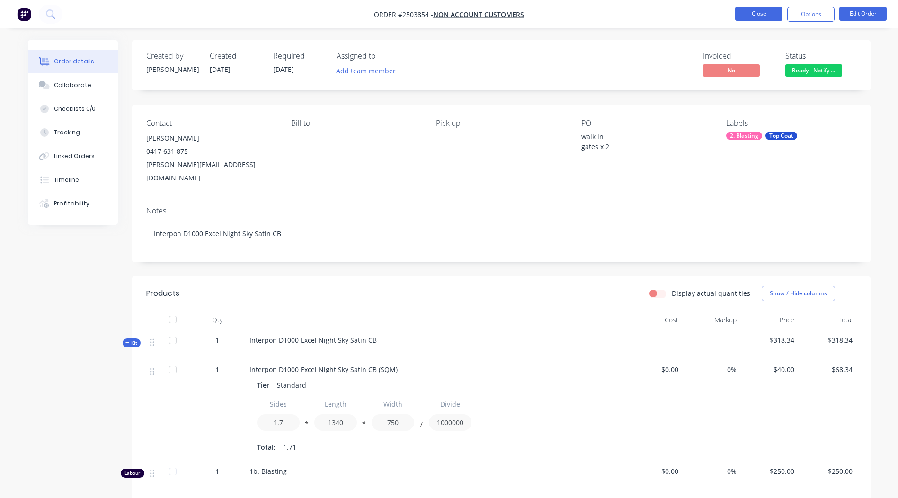
click at [769, 18] on button "Close" at bounding box center [758, 14] width 47 height 14
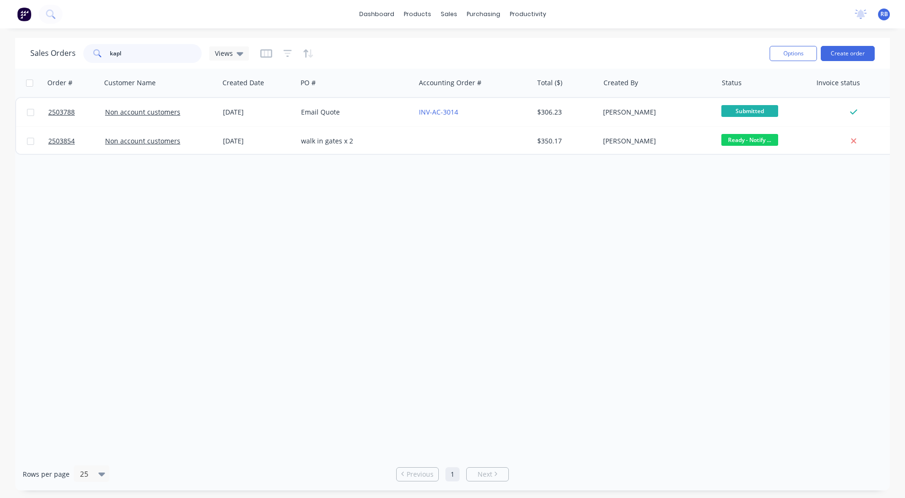
drag, startPoint x: 128, startPoint y: 58, endPoint x: 0, endPoint y: 67, distance: 128.5
click at [1, 67] on div "Sales Orders kapl Views Options Create order Order # Customer Name Created Date…" at bounding box center [452, 264] width 905 height 452
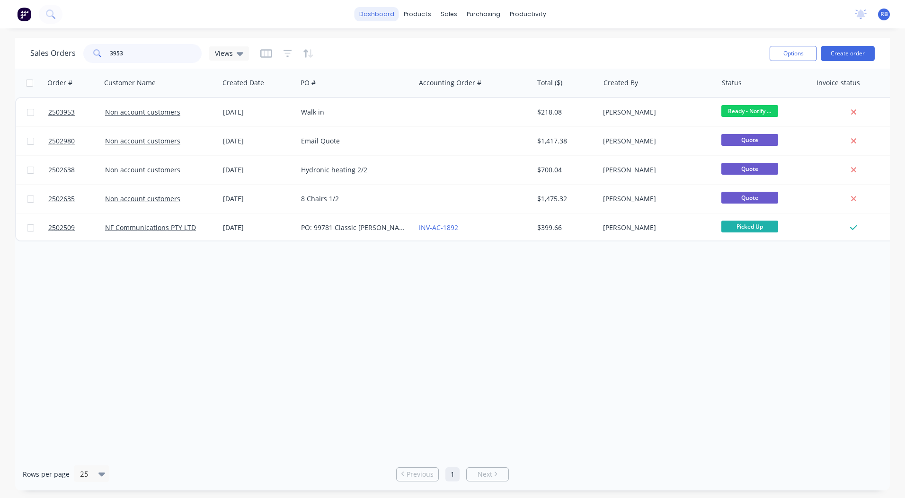
type input "3953"
click at [378, 11] on link "dashboard" at bounding box center [376, 14] width 44 height 14
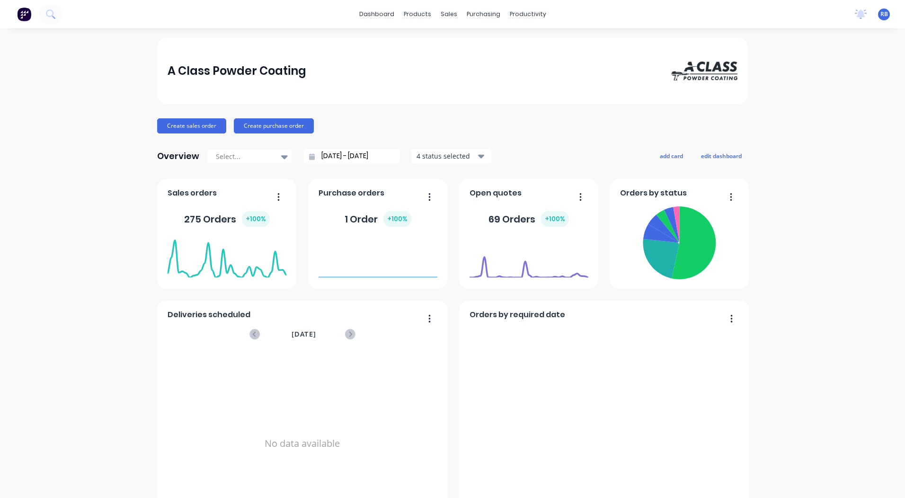
scroll to position [408, 0]
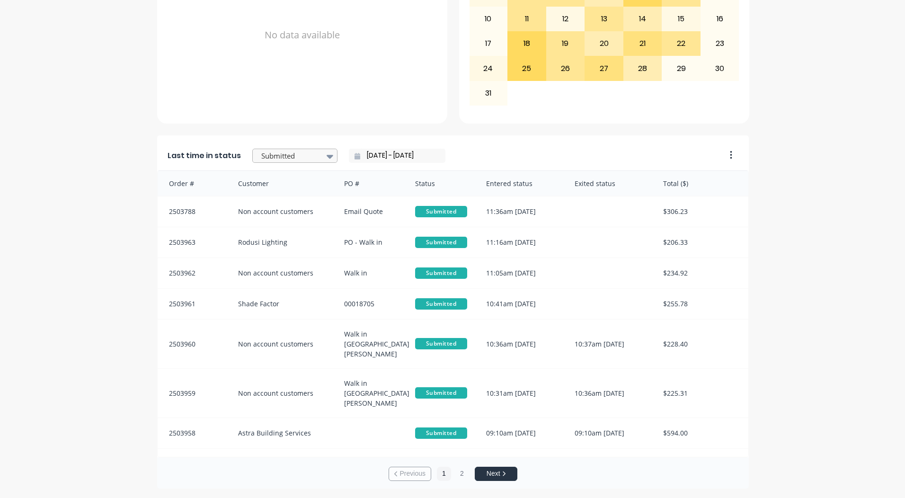
click at [293, 156] on div at bounding box center [290, 156] width 60 height 12
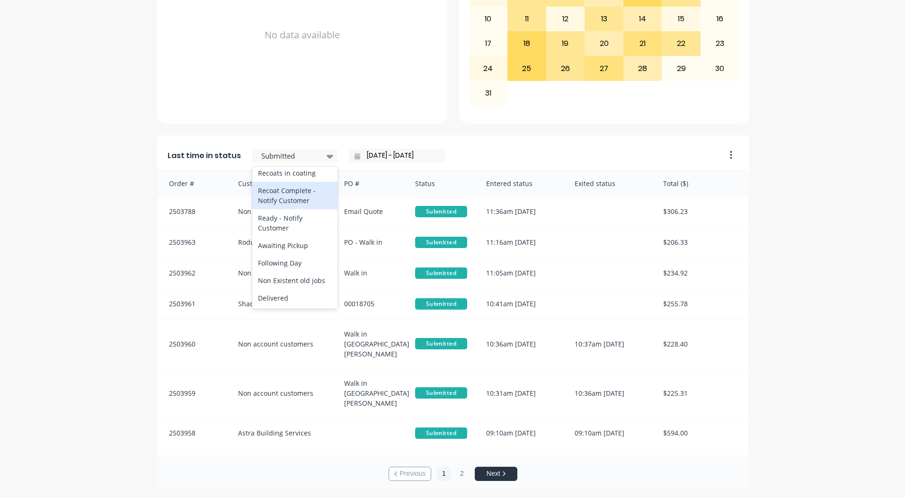
click at [284, 182] on div "Recoats in coating" at bounding box center [294, 173] width 85 height 18
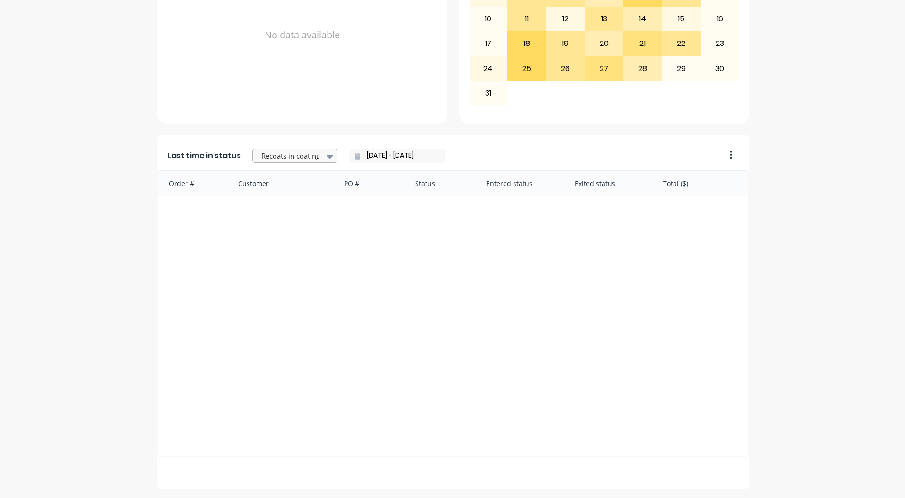
click at [296, 152] on div at bounding box center [290, 156] width 60 height 12
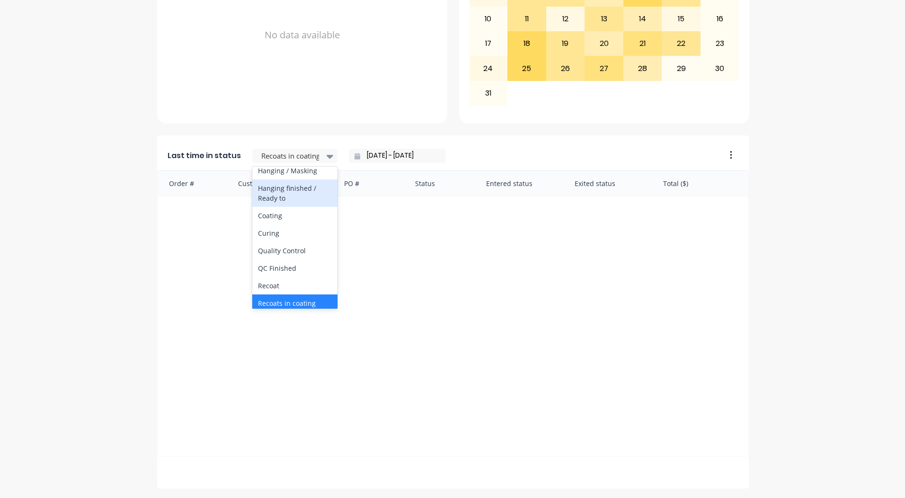
scroll to position [331, 0]
click at [281, 207] on div "Coating" at bounding box center [294, 199] width 85 height 18
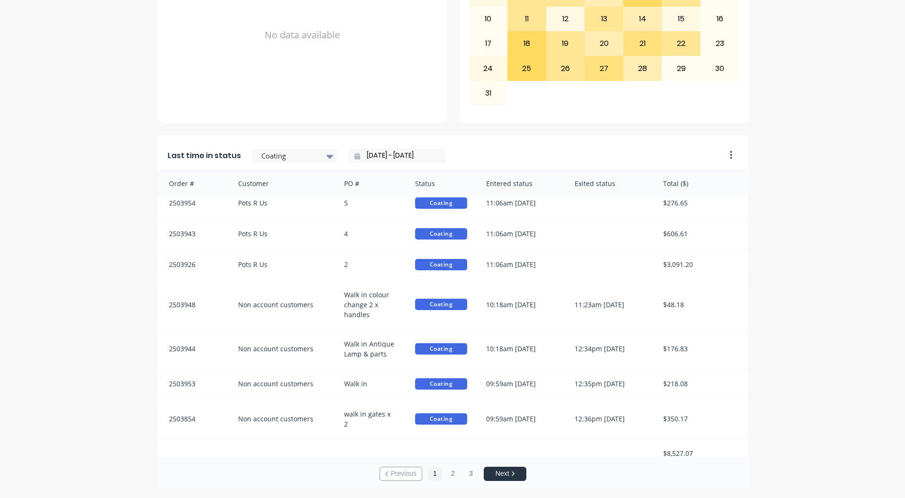
scroll to position [11, 0]
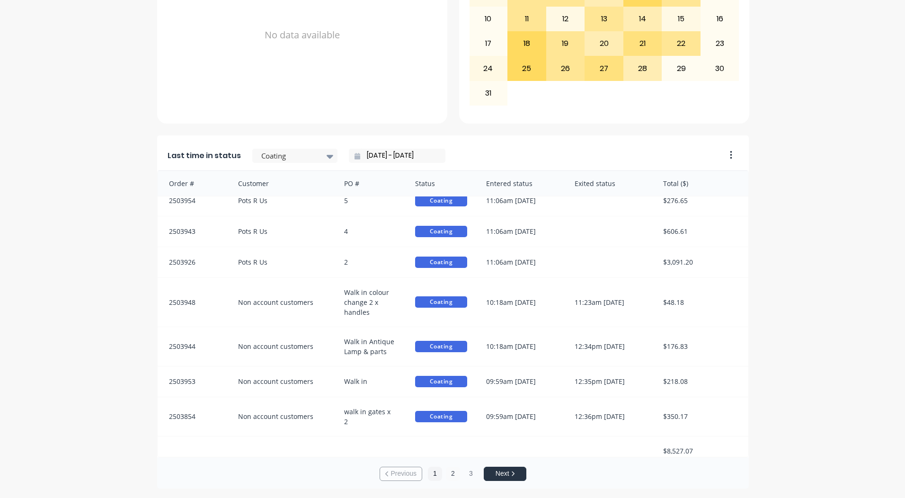
click at [449, 475] on button "2" at bounding box center [453, 474] width 14 height 14
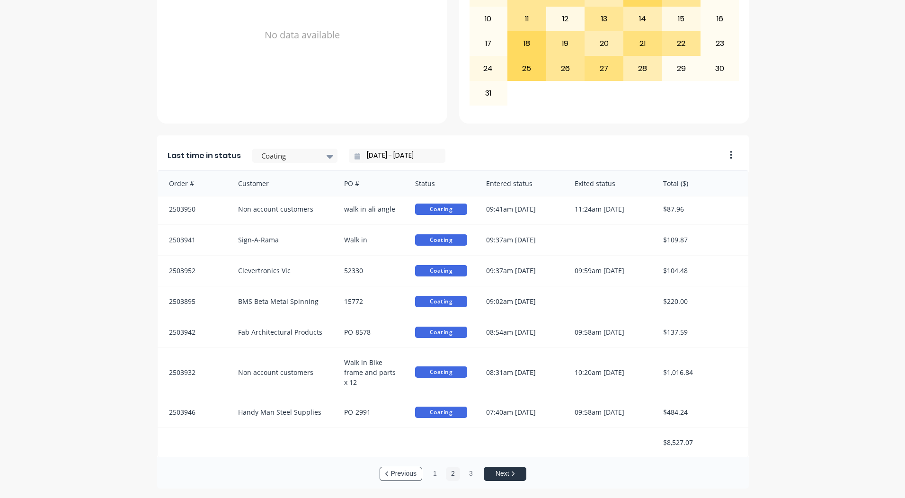
scroll to position [2, 0]
click at [467, 468] on button "3" at bounding box center [471, 474] width 14 height 14
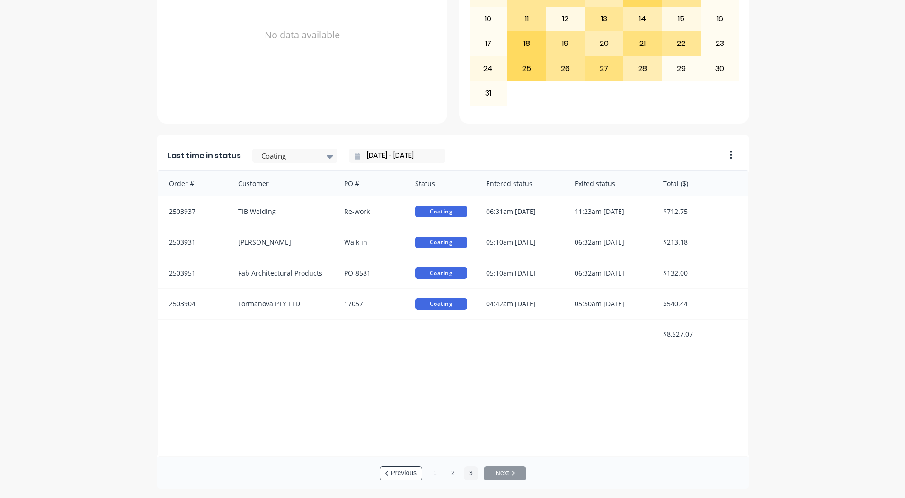
scroll to position [0, 0]
click at [428, 471] on button "1" at bounding box center [435, 473] width 14 height 14
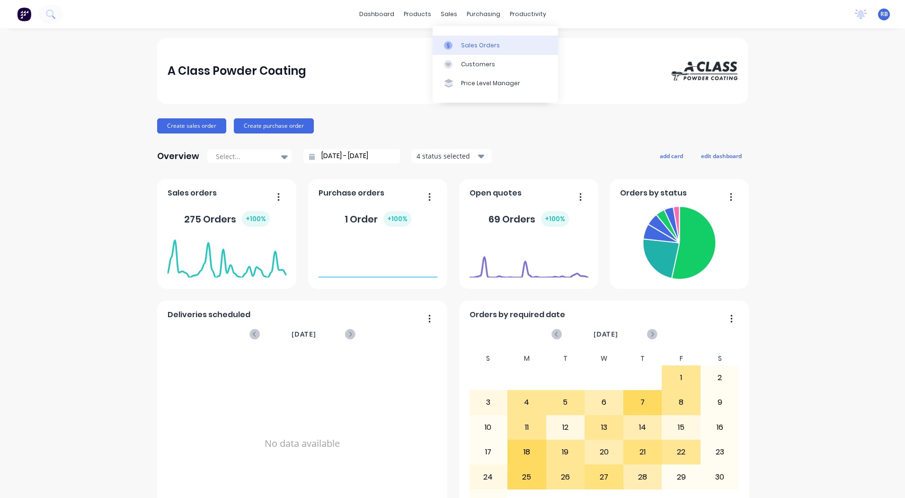
click at [467, 46] on div "Sales Orders" at bounding box center [480, 45] width 39 height 9
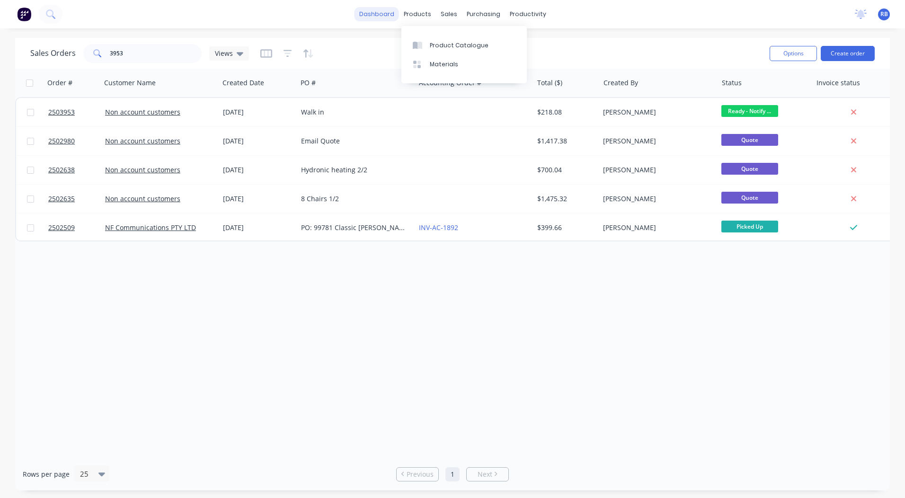
click at [390, 9] on link "dashboard" at bounding box center [376, 14] width 44 height 14
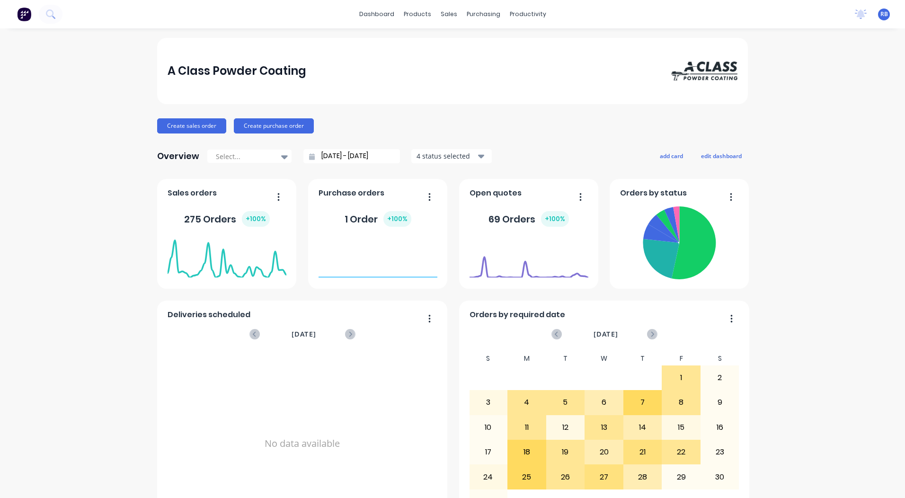
scroll to position [408, 0]
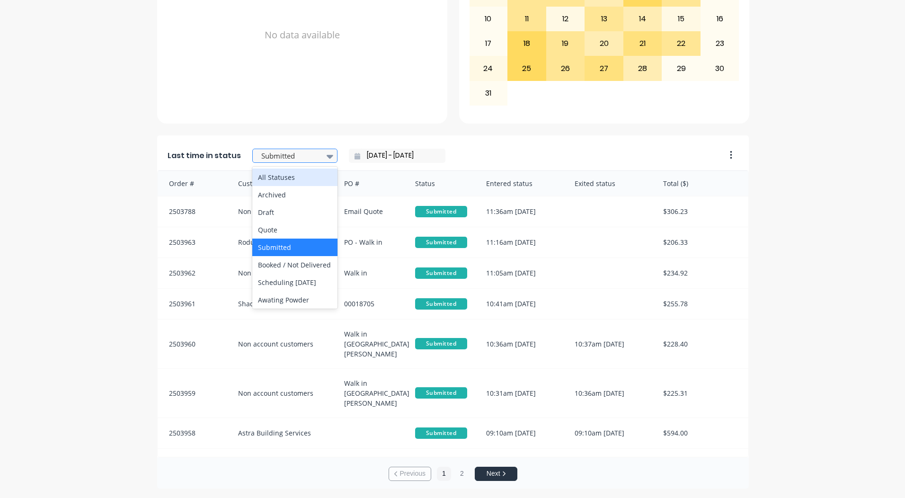
click at [298, 154] on div at bounding box center [290, 156] width 60 height 12
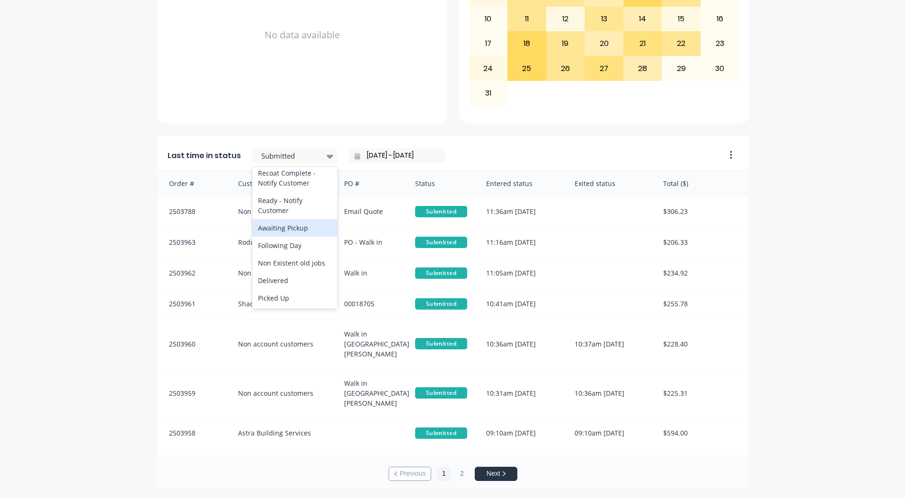
scroll to position [2, 0]
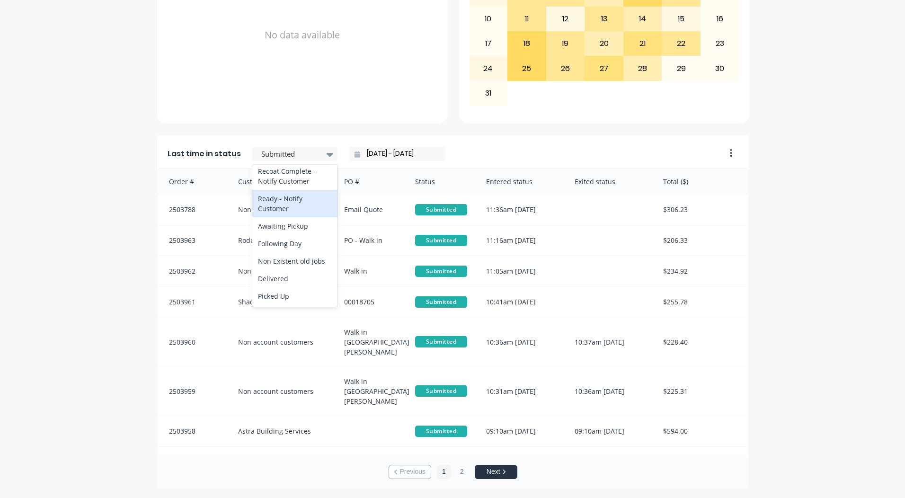
click at [285, 200] on div "Ready - Notify Customer" at bounding box center [294, 203] width 85 height 27
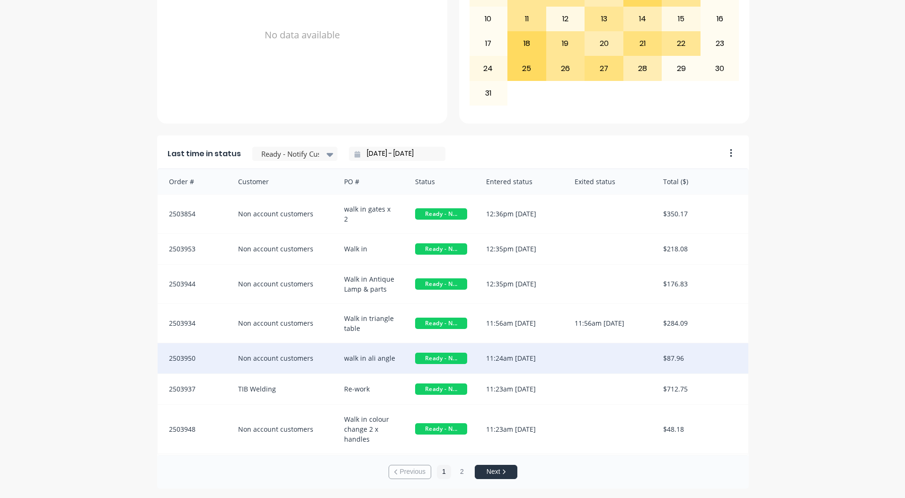
scroll to position [19, 0]
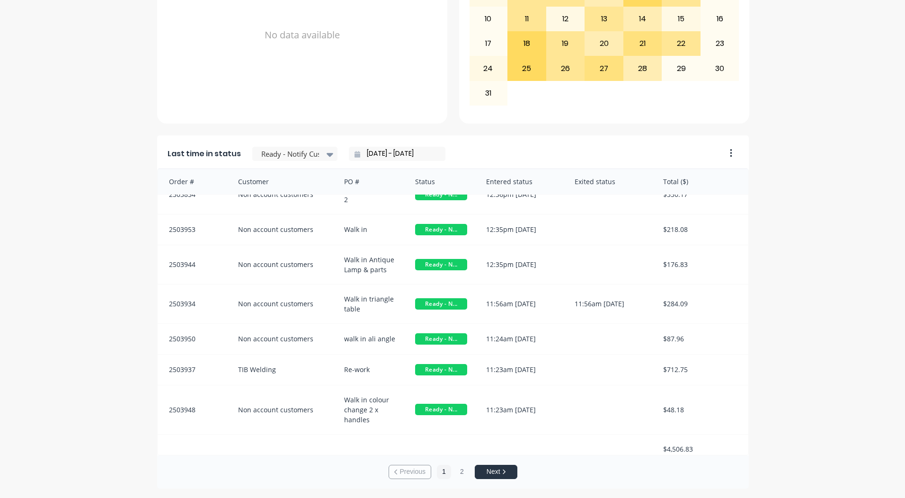
click at [844, 365] on div "A Class Powder Coating Create sales order Create purchase order Overview Select…" at bounding box center [452, 59] width 905 height 859
